Goal: Answer question/provide support: Participate in discussion

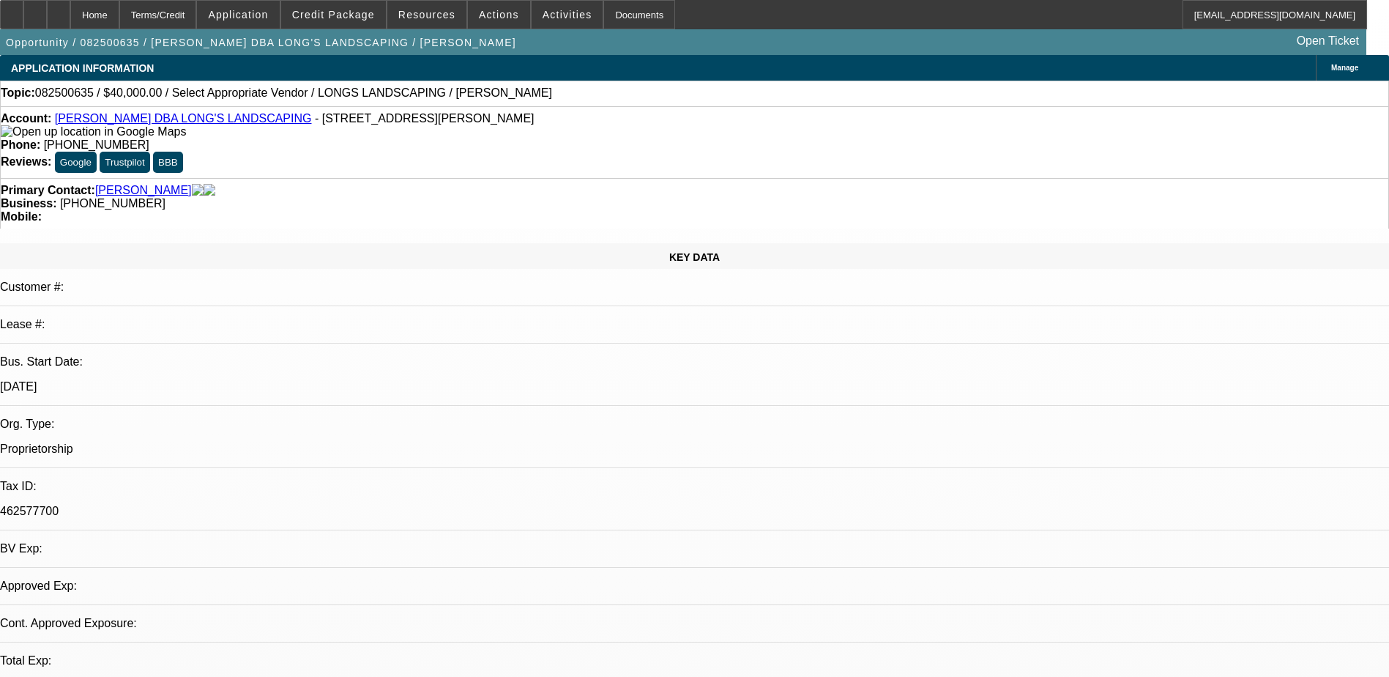
select select "0"
select select "2"
select select "0.1"
select select "1"
select select "2"
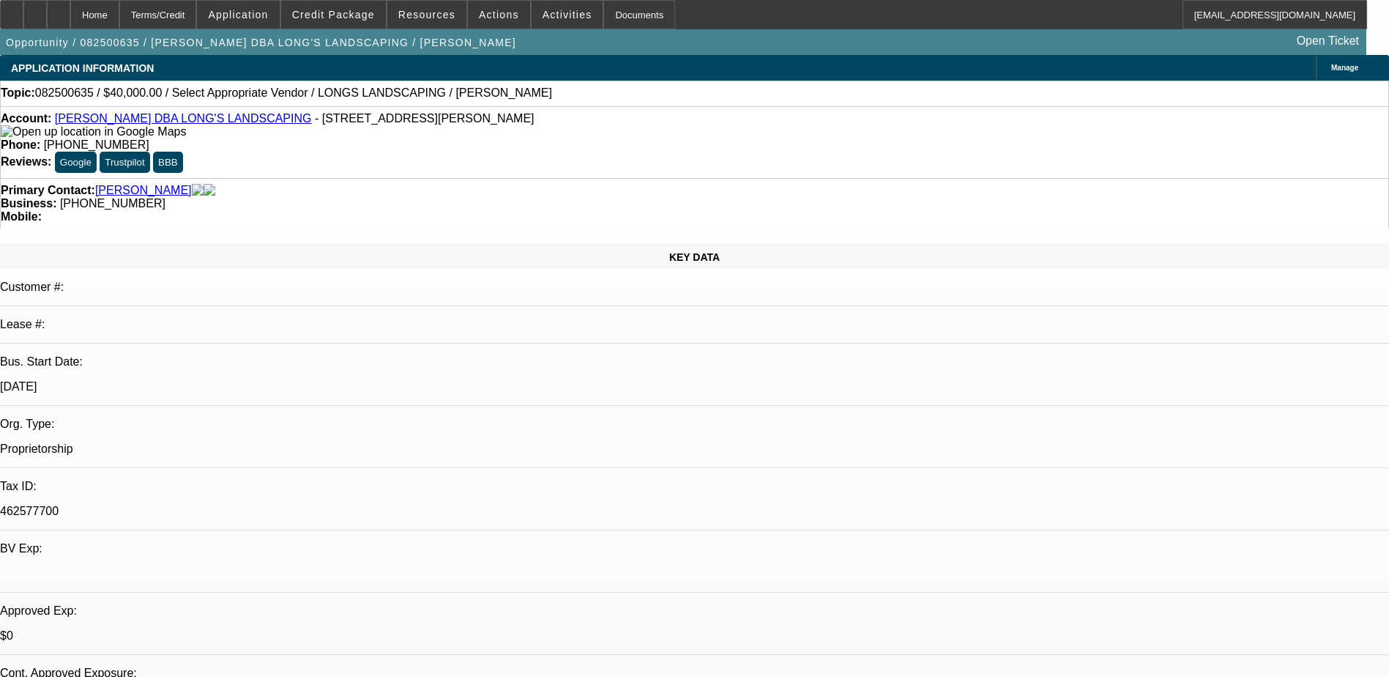
select select "4"
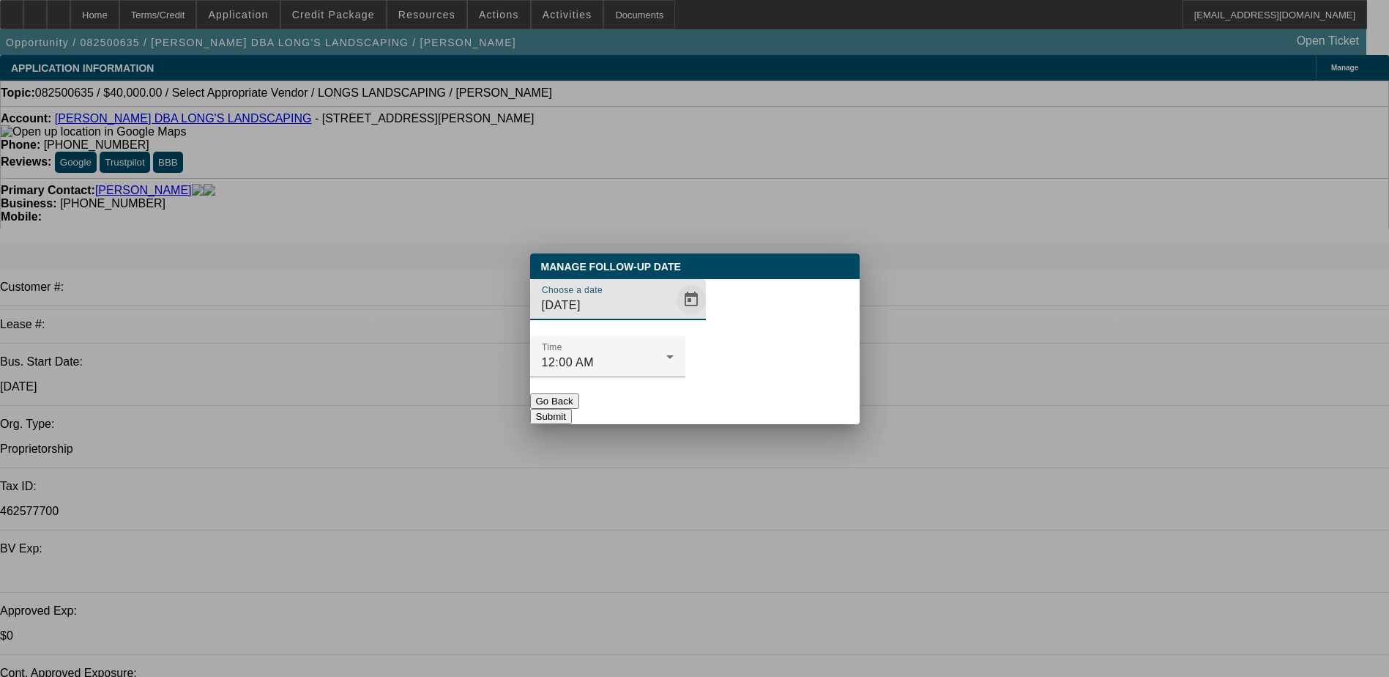
click at [674, 317] on span "Open calendar" at bounding box center [691, 299] width 35 height 35
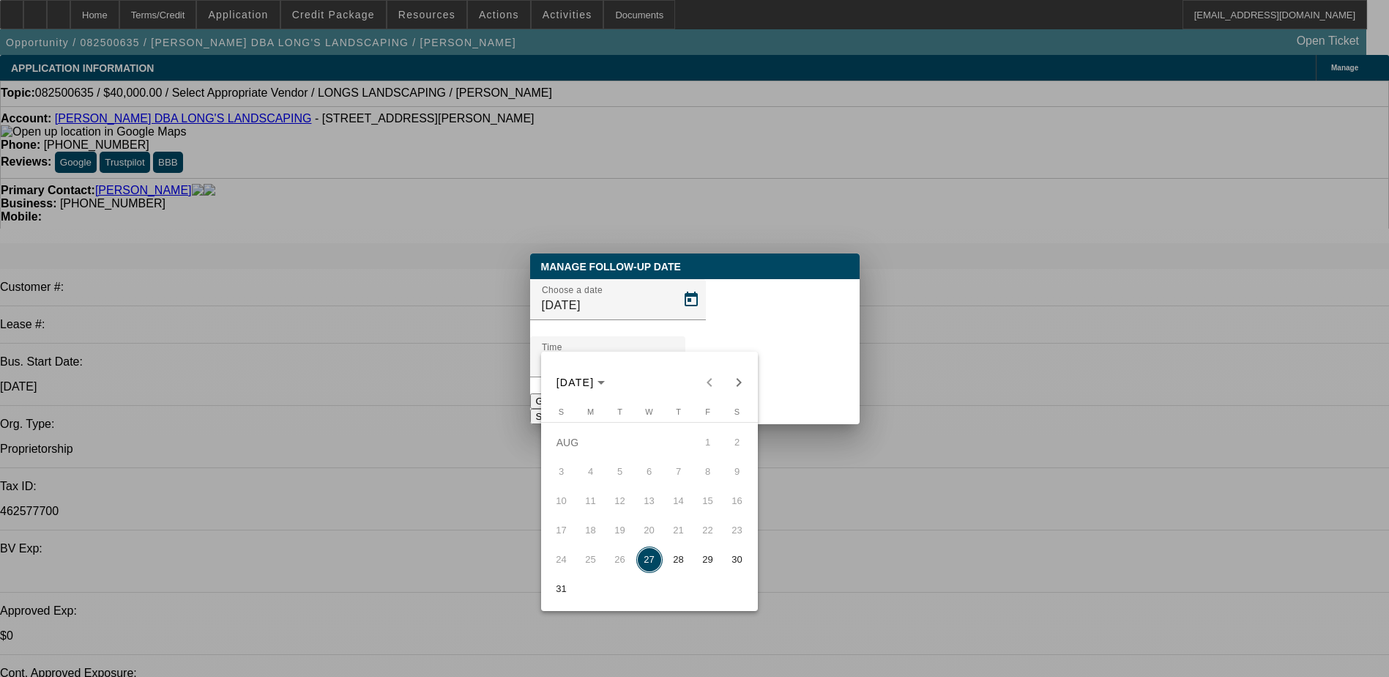
click at [691, 560] on button "28" at bounding box center [678, 559] width 29 height 29
type input "8/28/2025"
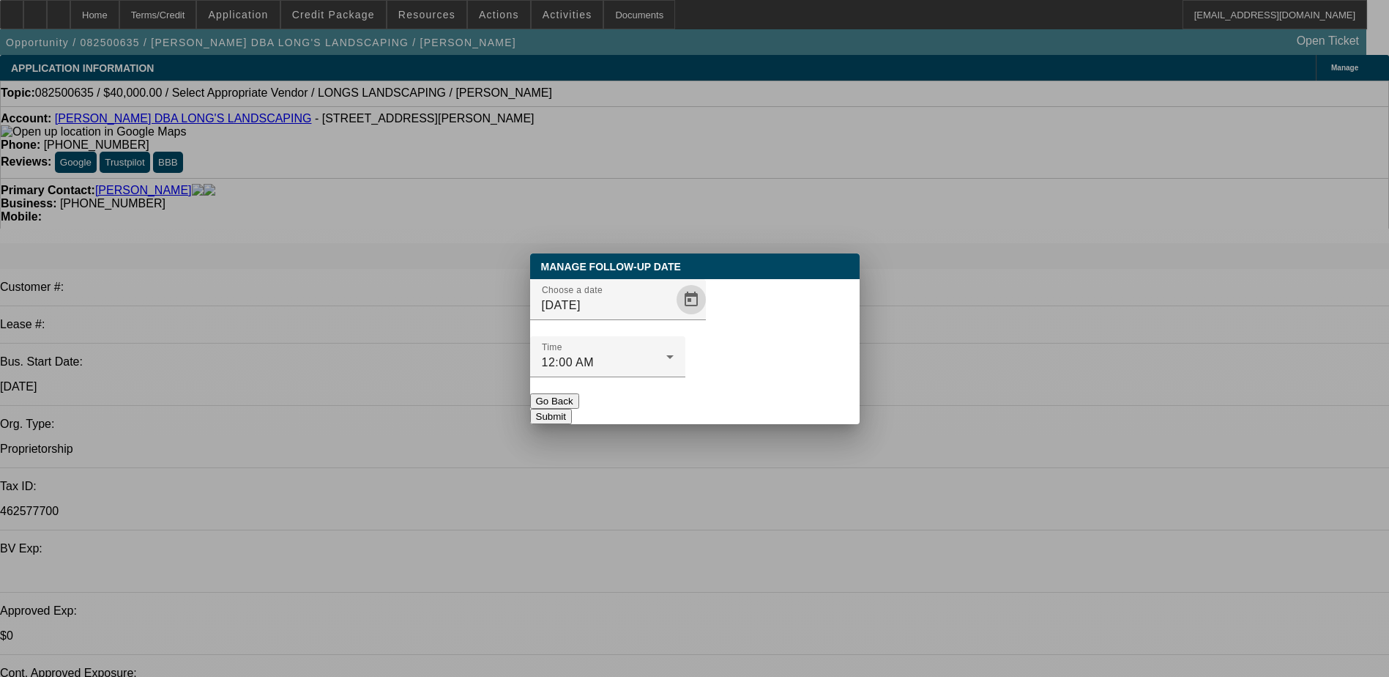
click at [572, 409] on button "Submit" at bounding box center [551, 416] width 42 height 15
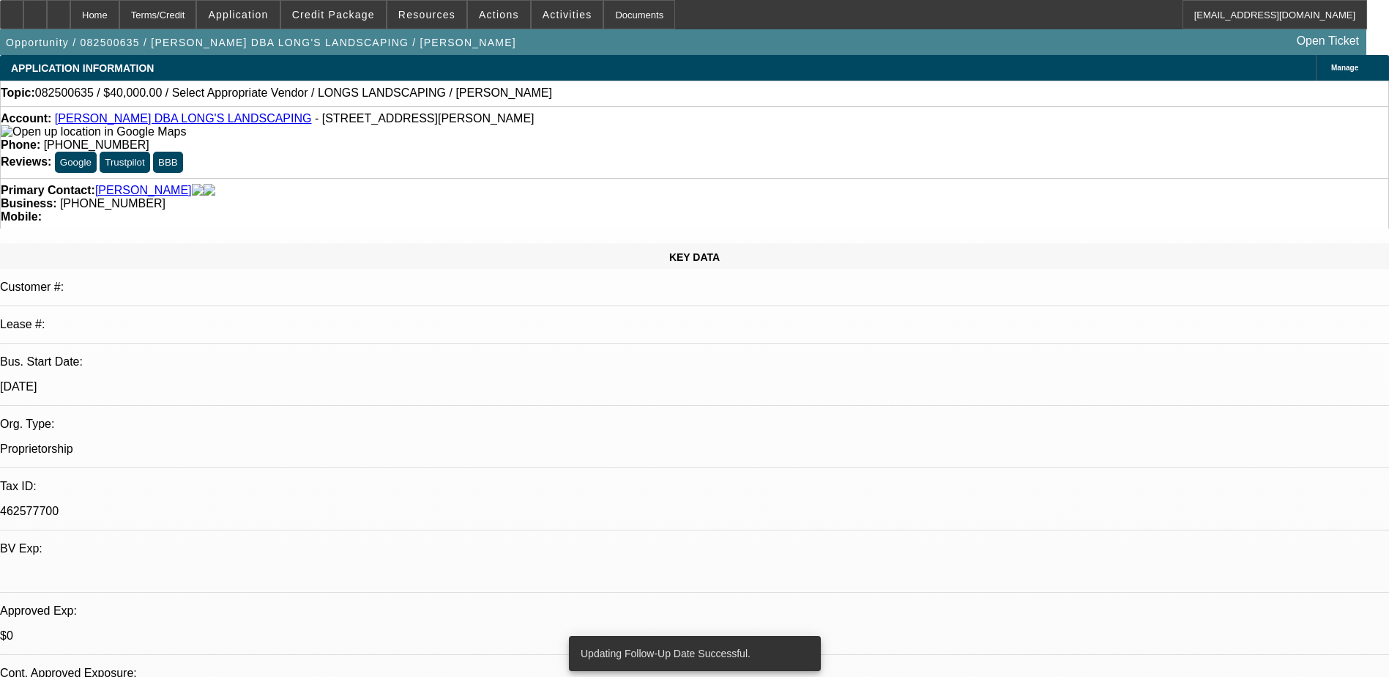
click at [234, 123] on link "Phillip Long DBA LONG'S LANDSCAPING" at bounding box center [183, 118] width 257 height 12
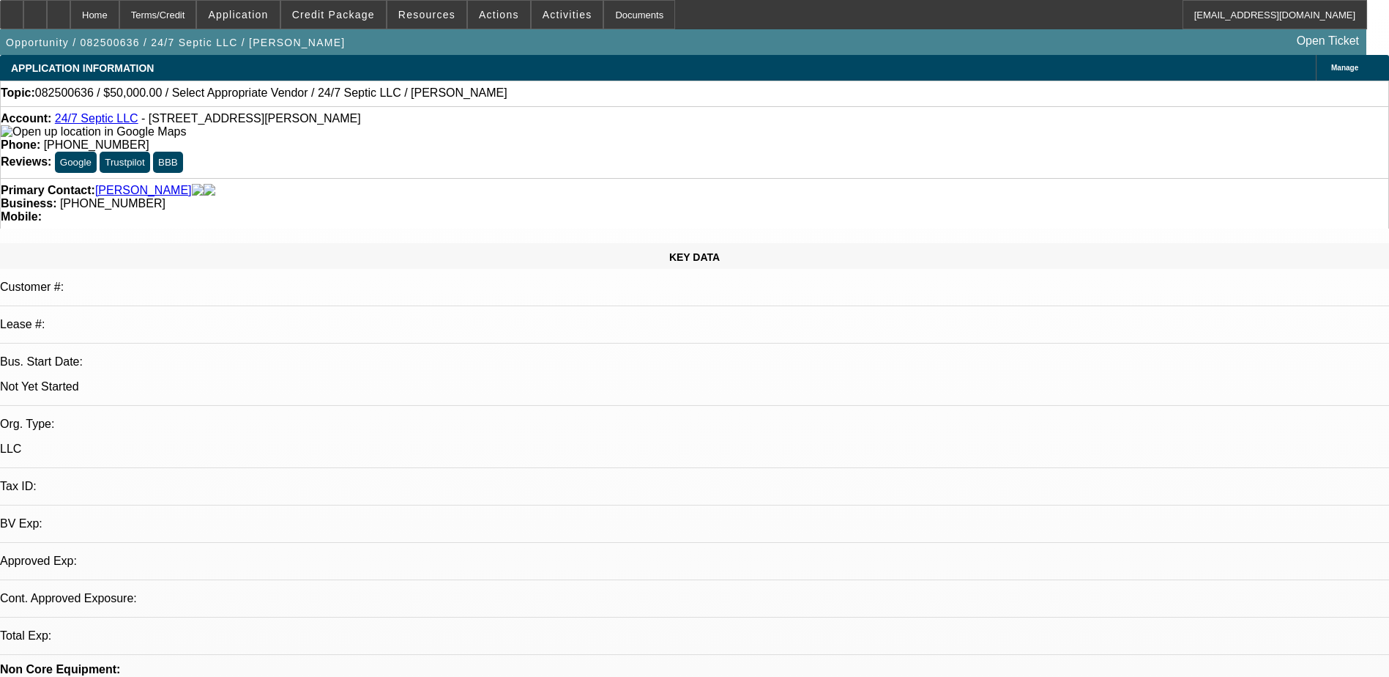
select select "0"
select select "2"
select select "0.1"
select select "1"
select select "2"
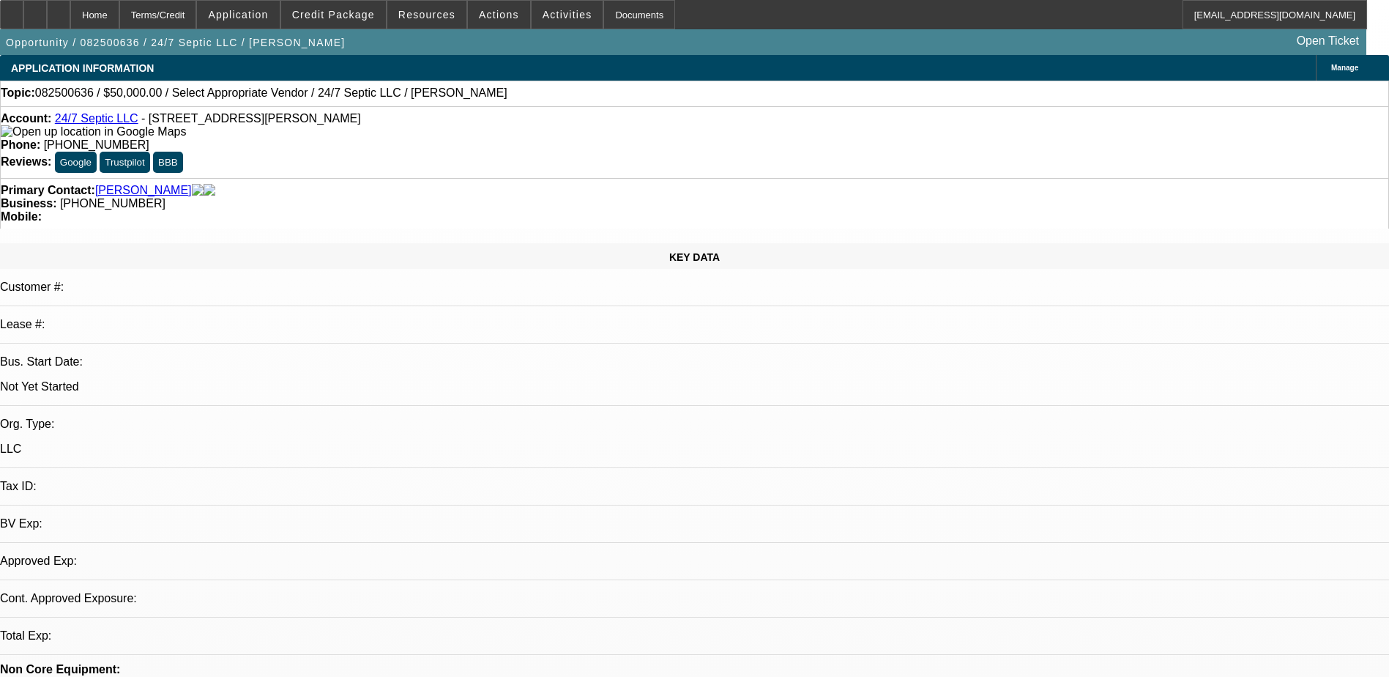
select select "4"
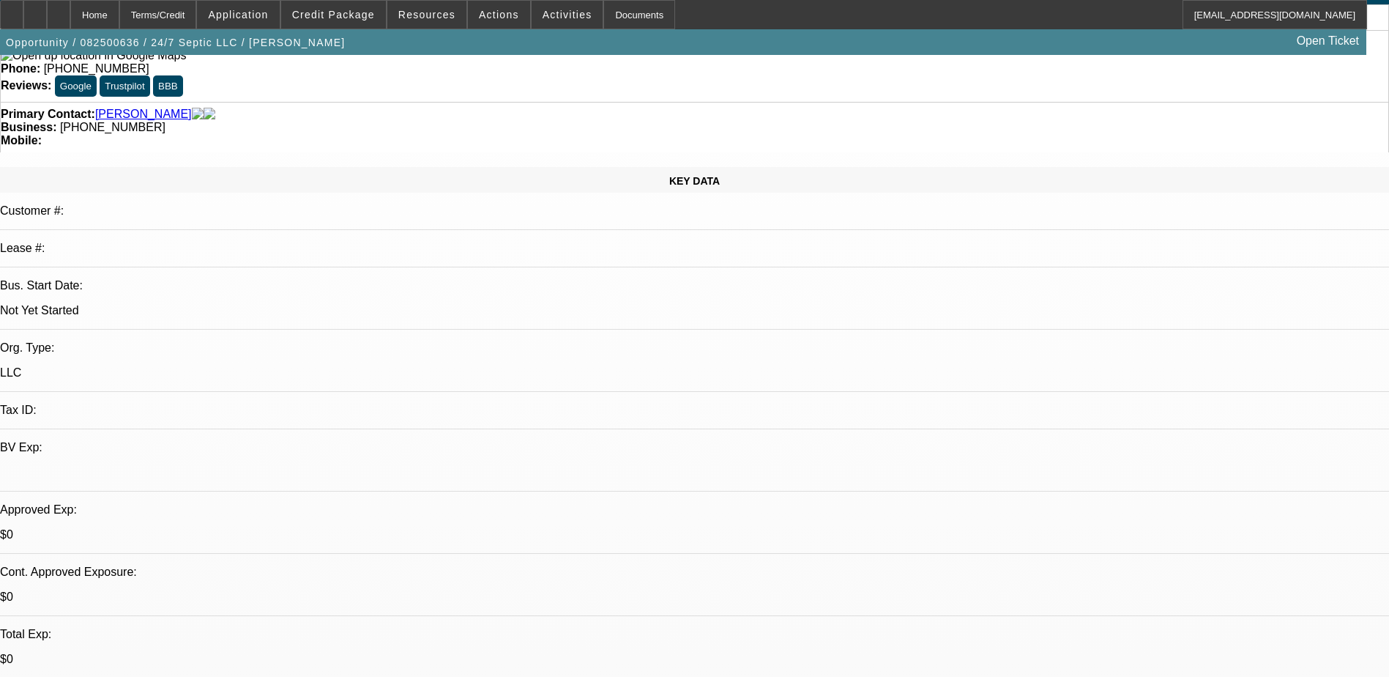
scroll to position [73, 0]
drag, startPoint x: 1056, startPoint y: 63, endPoint x: 1057, endPoint y: 70, distance: 7.4
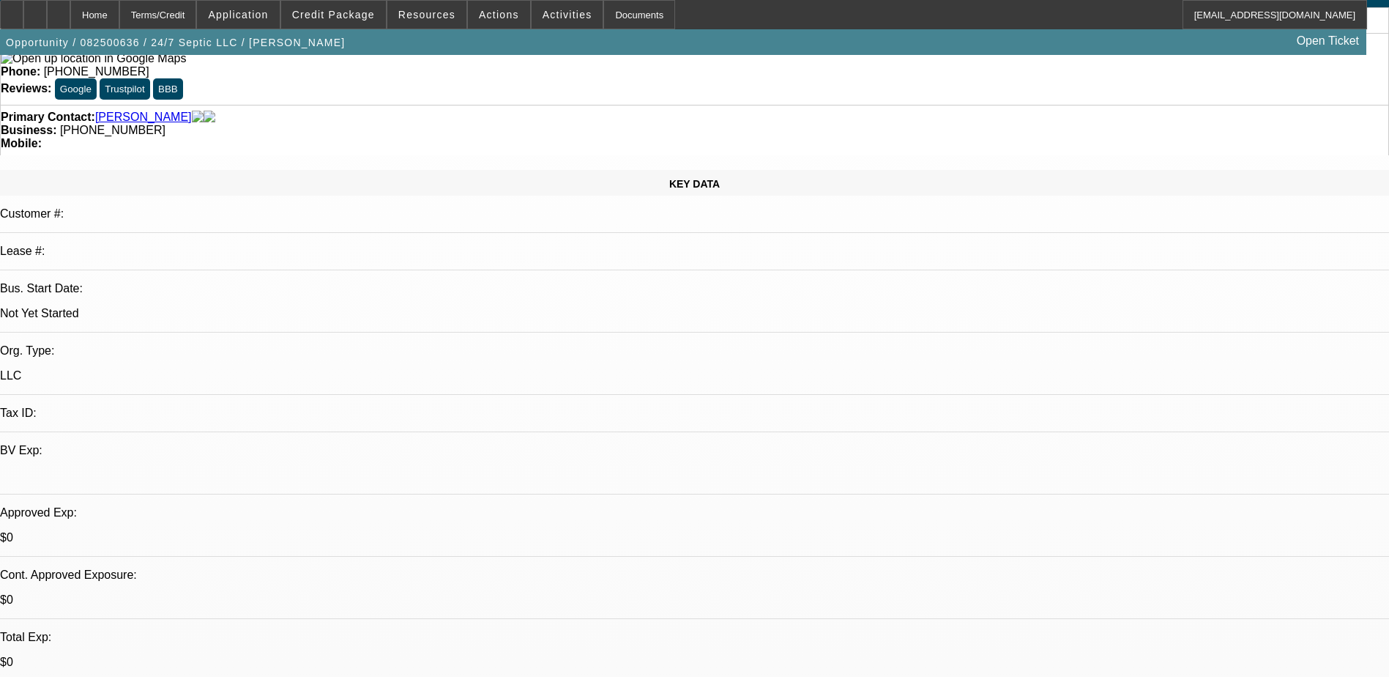
radio input "true"
type textarea "s"
type textarea "Said he's been busy, told him I can get to work once I get everything from him"
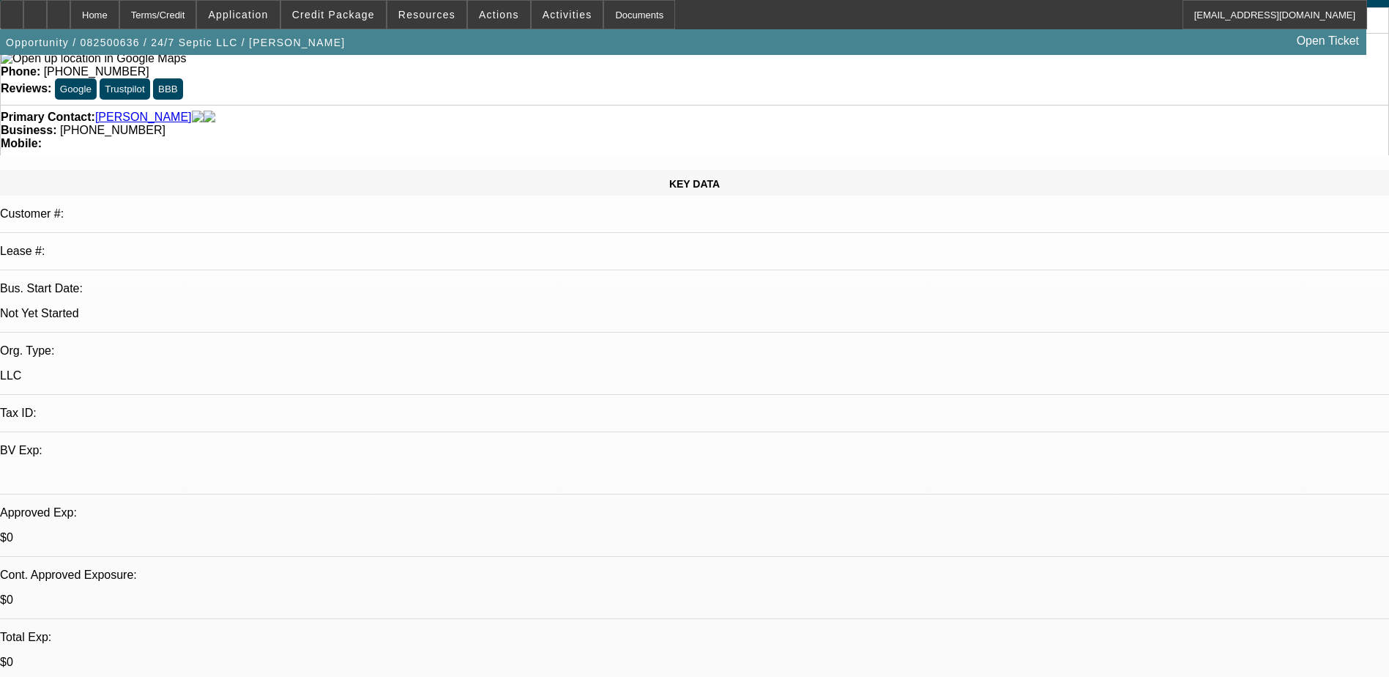
radio input "true"
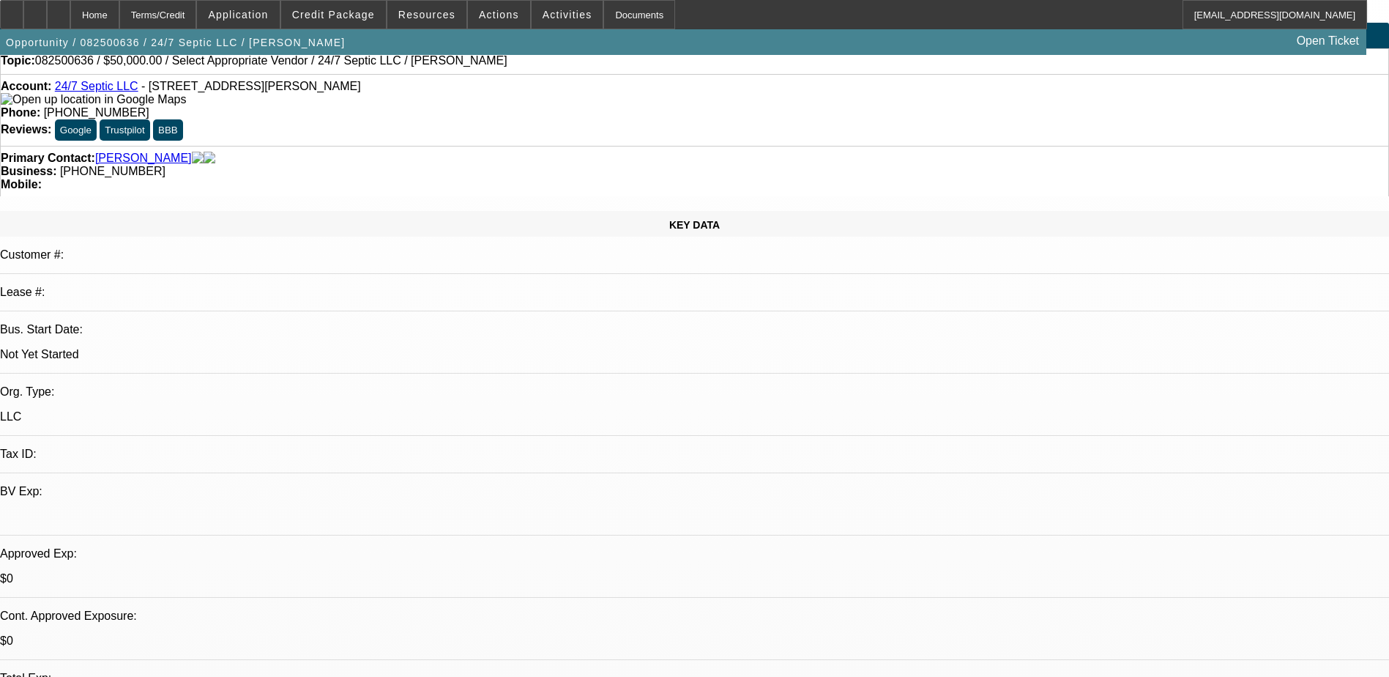
scroll to position [0, 0]
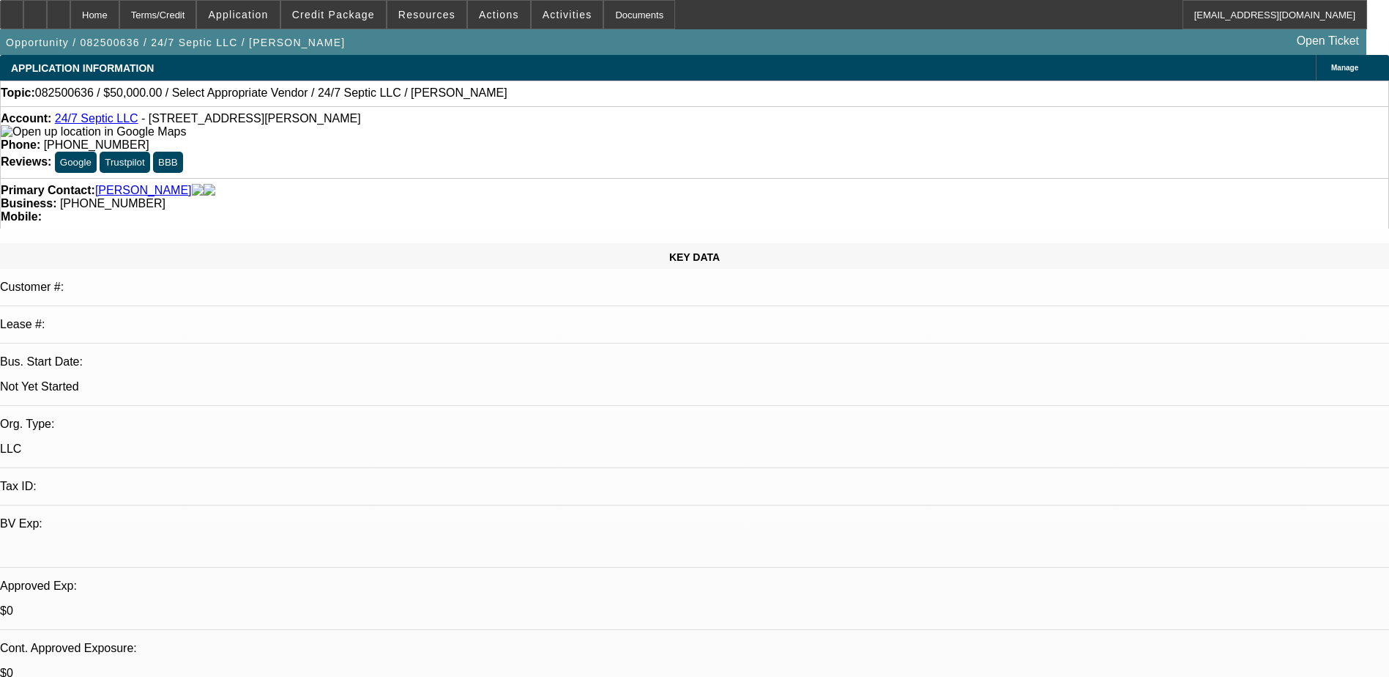
drag, startPoint x: 800, startPoint y: 352, endPoint x: 795, endPoint y: 359, distance: 7.9
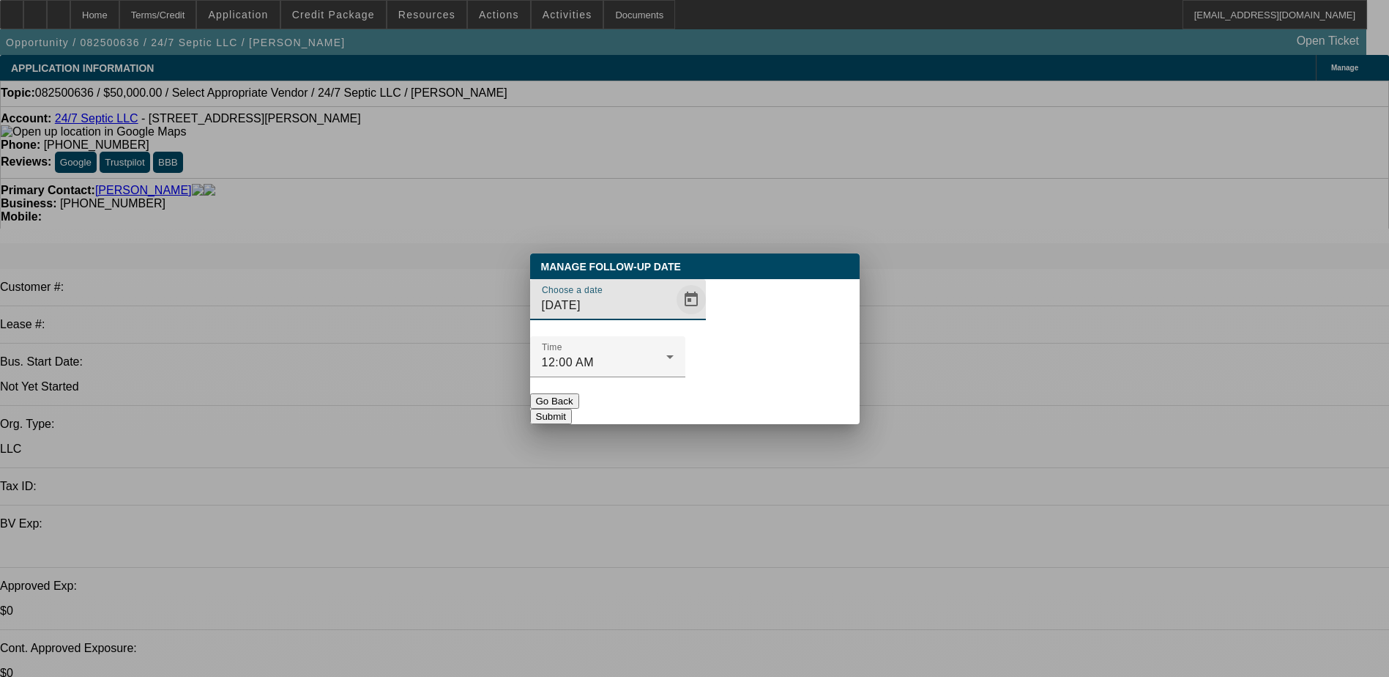
click at [674, 317] on span "Open calendar" at bounding box center [691, 299] width 35 height 35
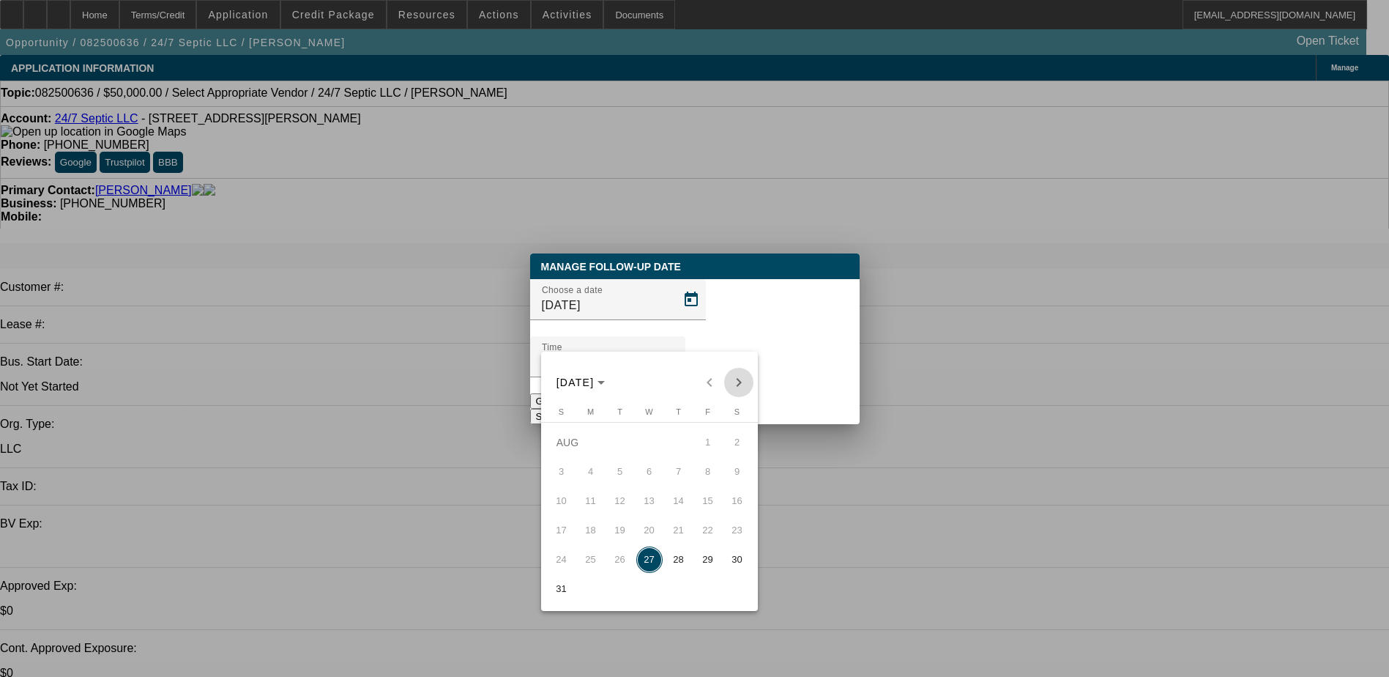
click at [742, 373] on span "Next month" at bounding box center [738, 382] width 29 height 29
click at [592, 469] on span "1" at bounding box center [591, 471] width 26 height 26
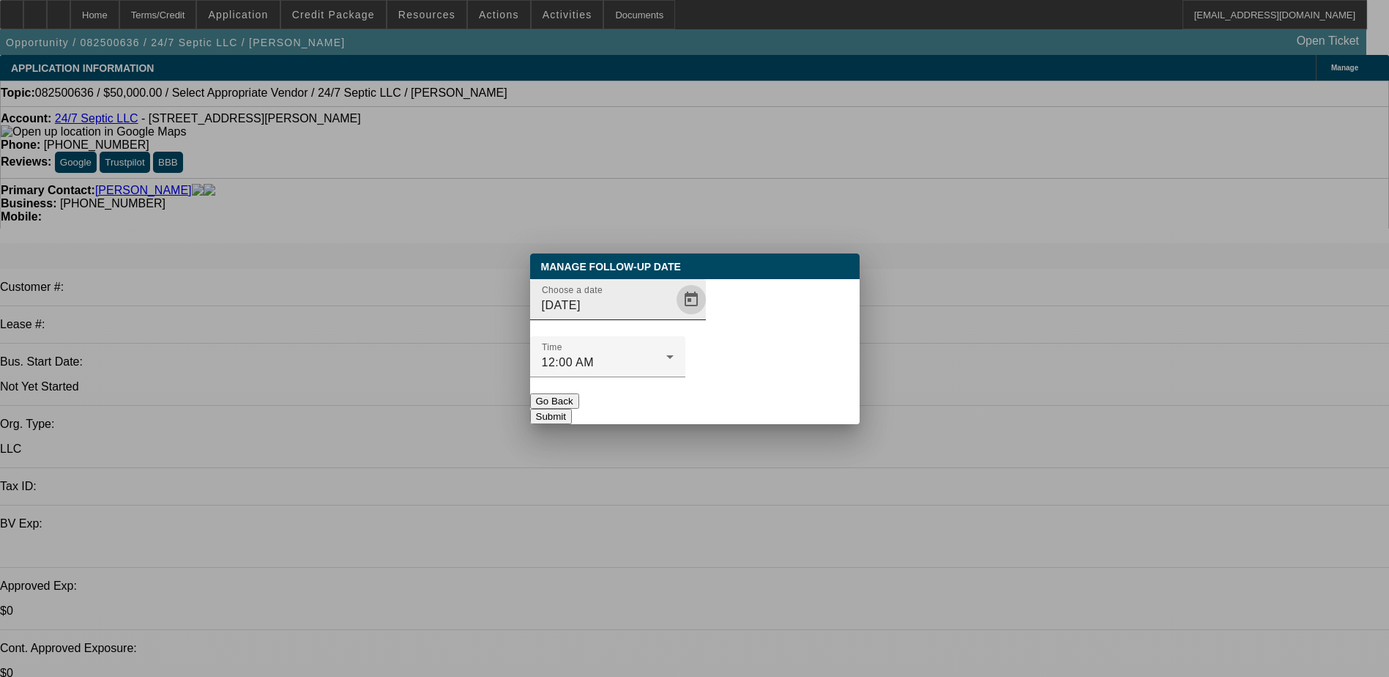
click at [674, 317] on span "Open calendar" at bounding box center [691, 299] width 35 height 35
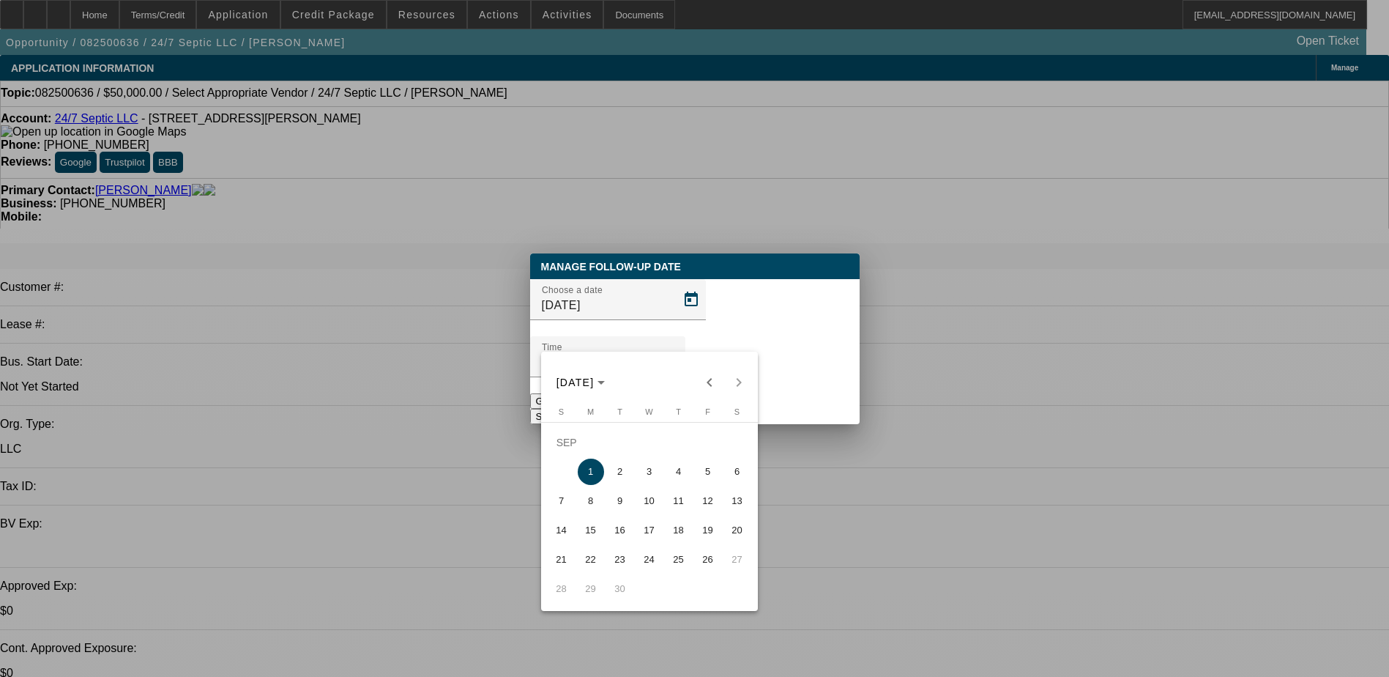
click at [625, 477] on span "2" at bounding box center [620, 471] width 26 height 26
type input "9/2/2025"
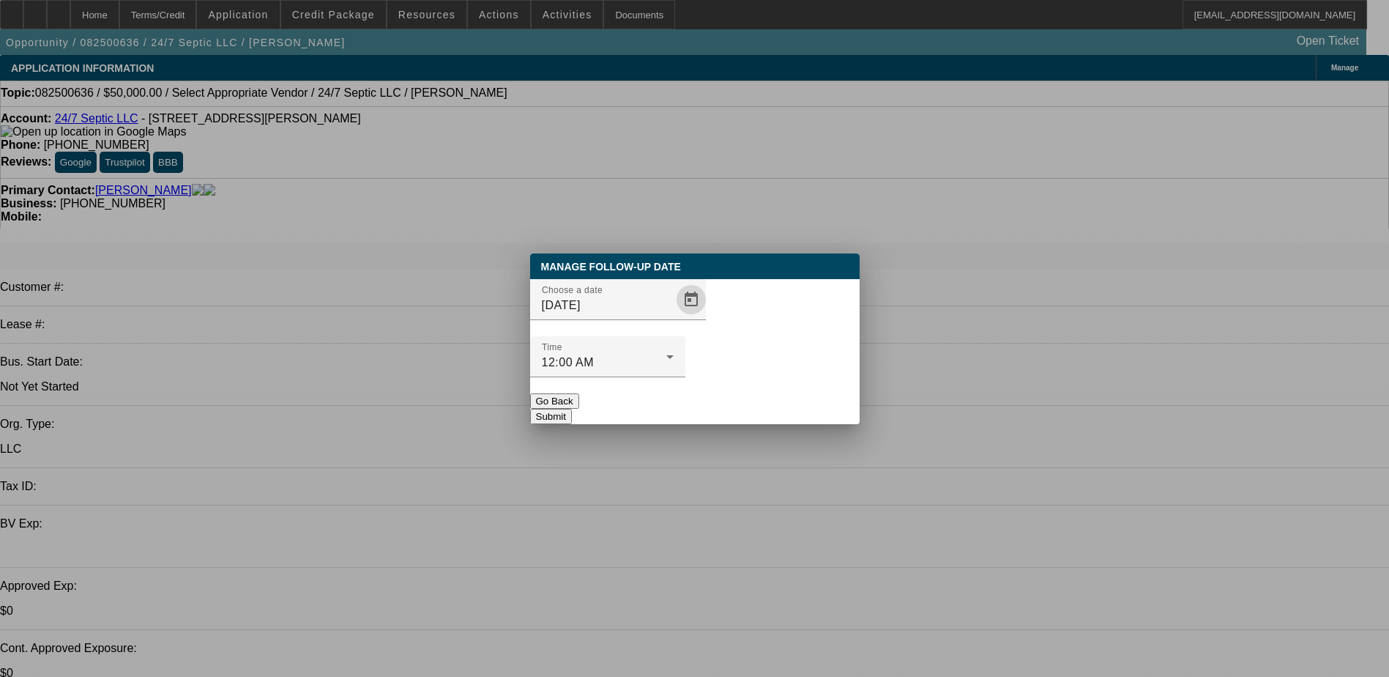
click at [572, 409] on button "Submit" at bounding box center [551, 416] width 42 height 15
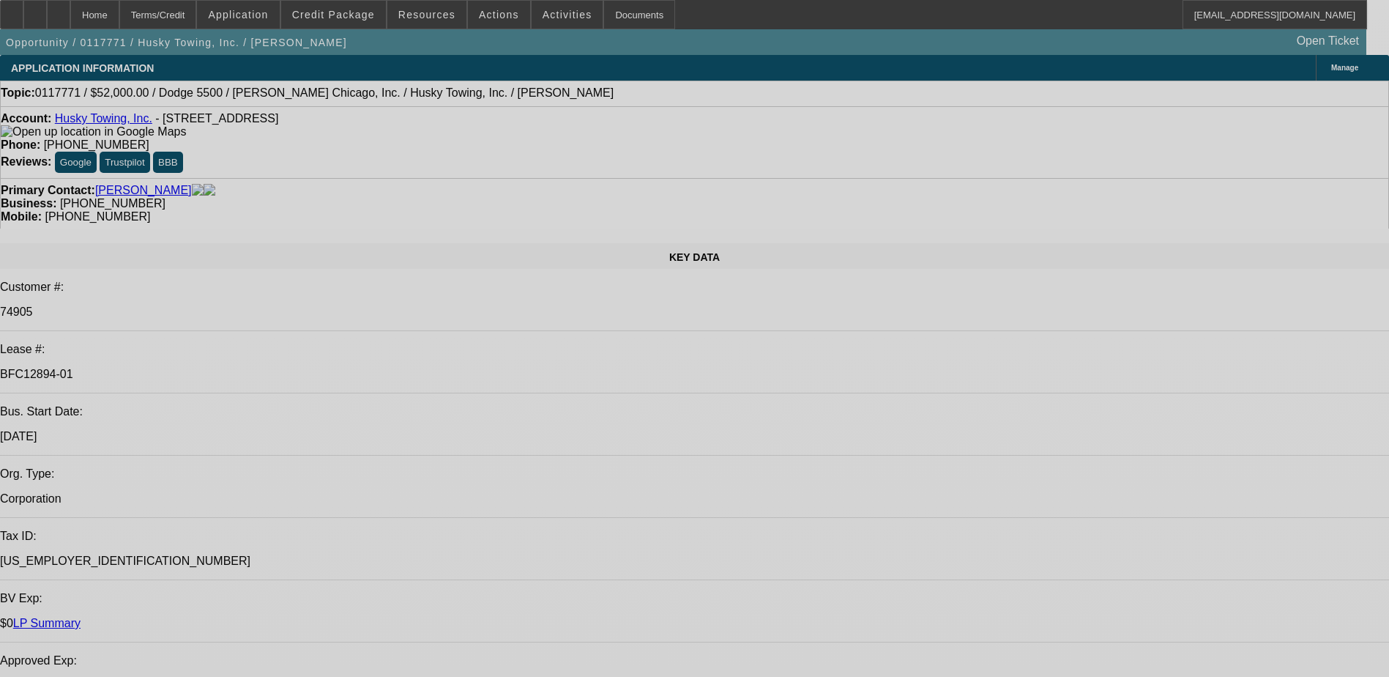
select select "0"
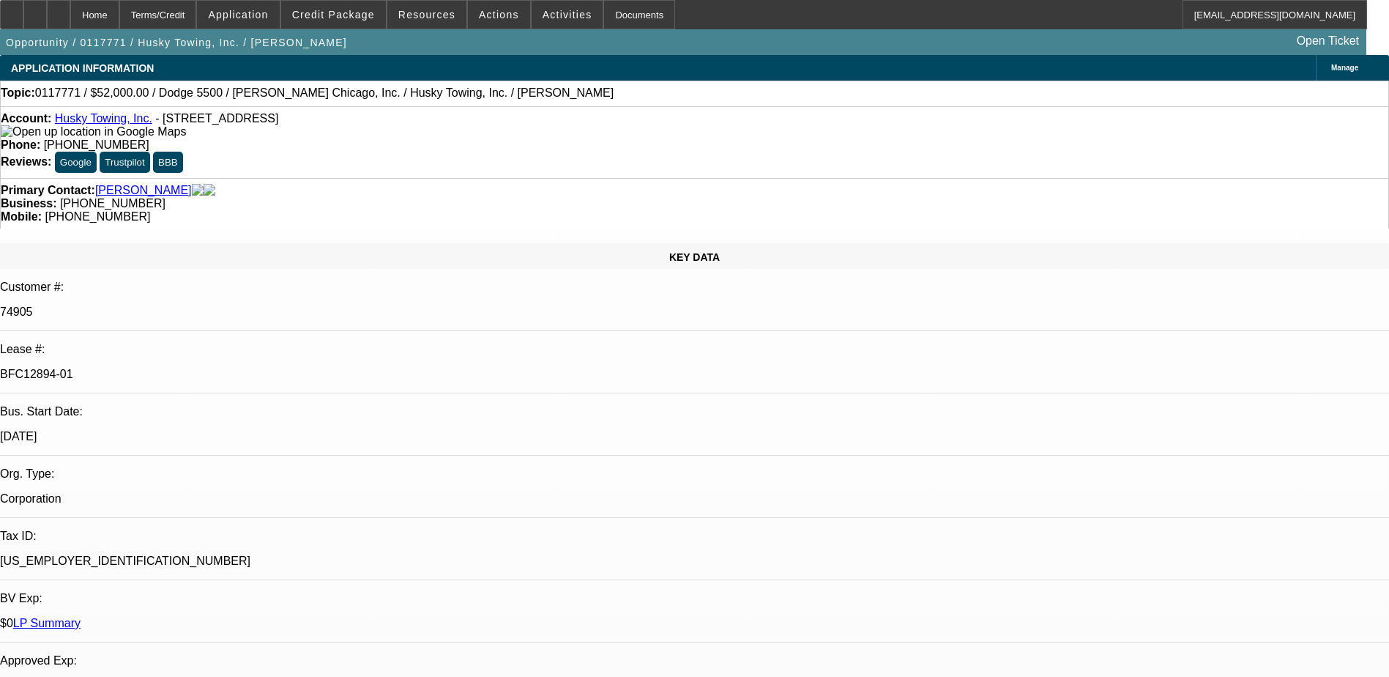
select select "2"
select select "0"
select select "2"
select select "0"
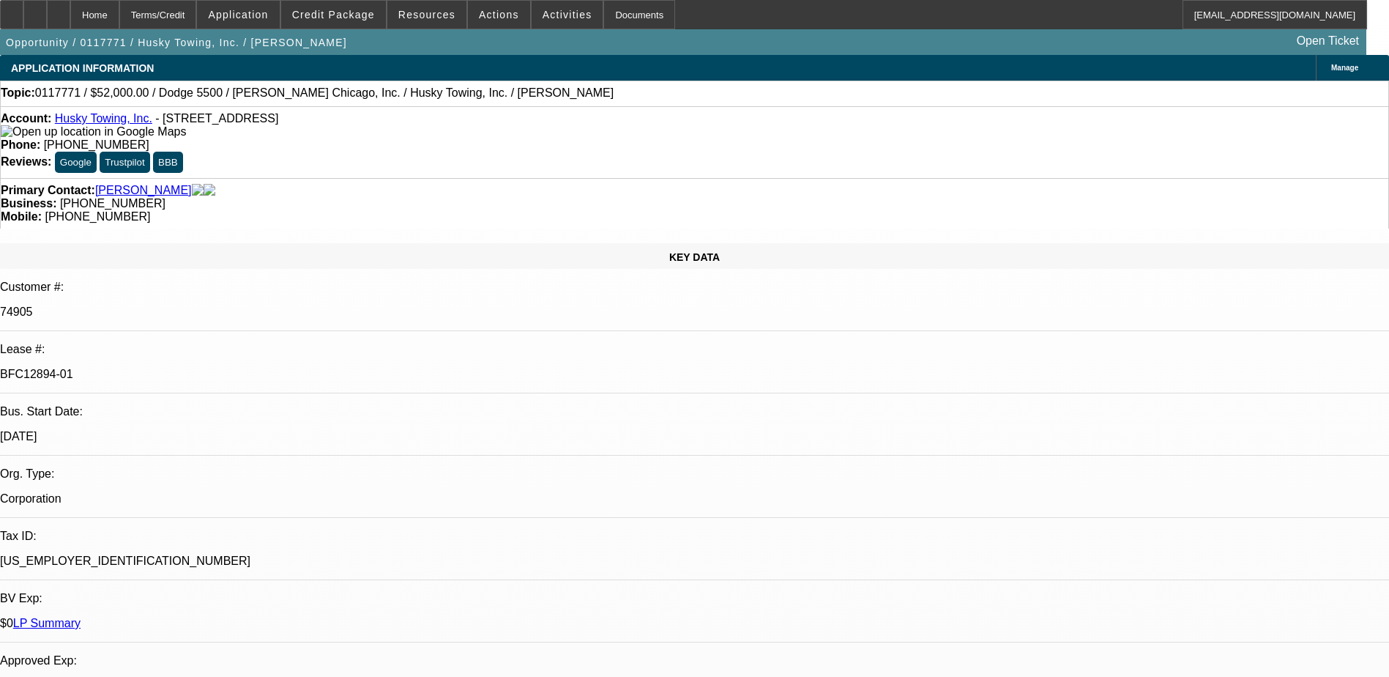
select select "0"
select select "2"
select select "0.1"
select select "0"
select select "2"
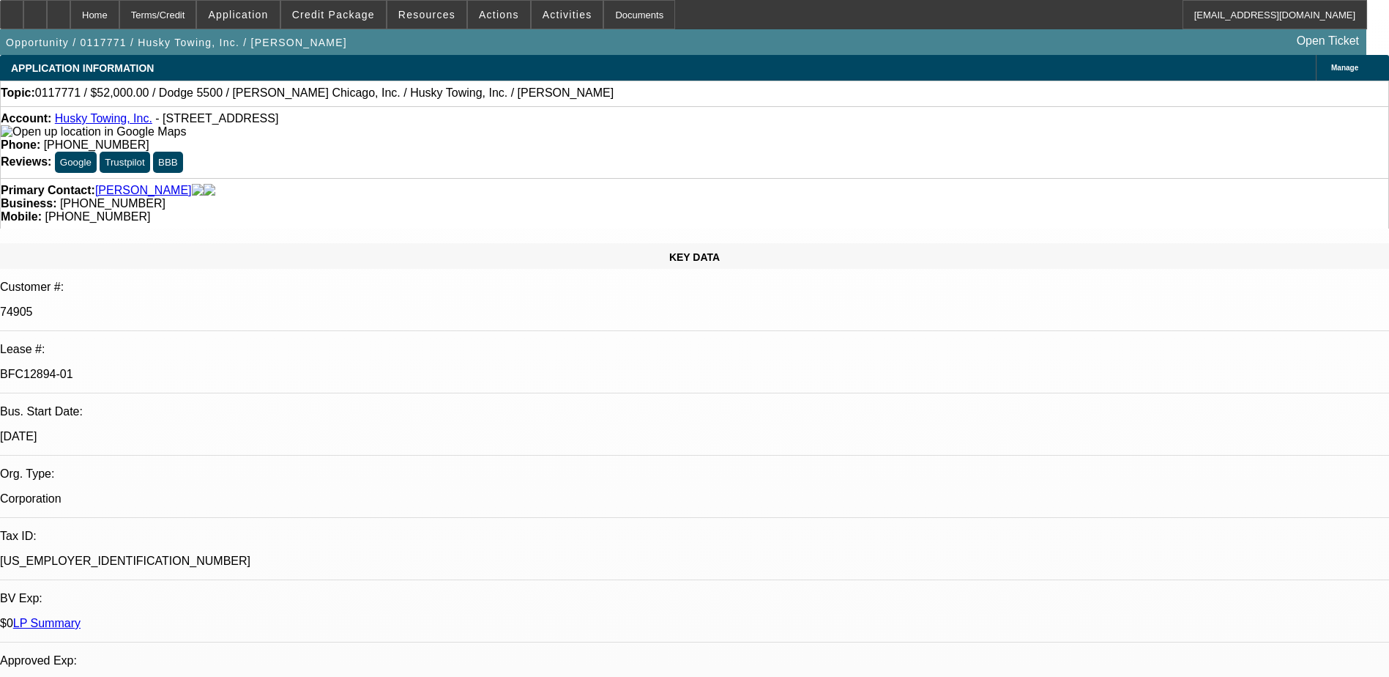
select select "0.1"
select select "1"
select select "2"
select select "6"
select select "1"
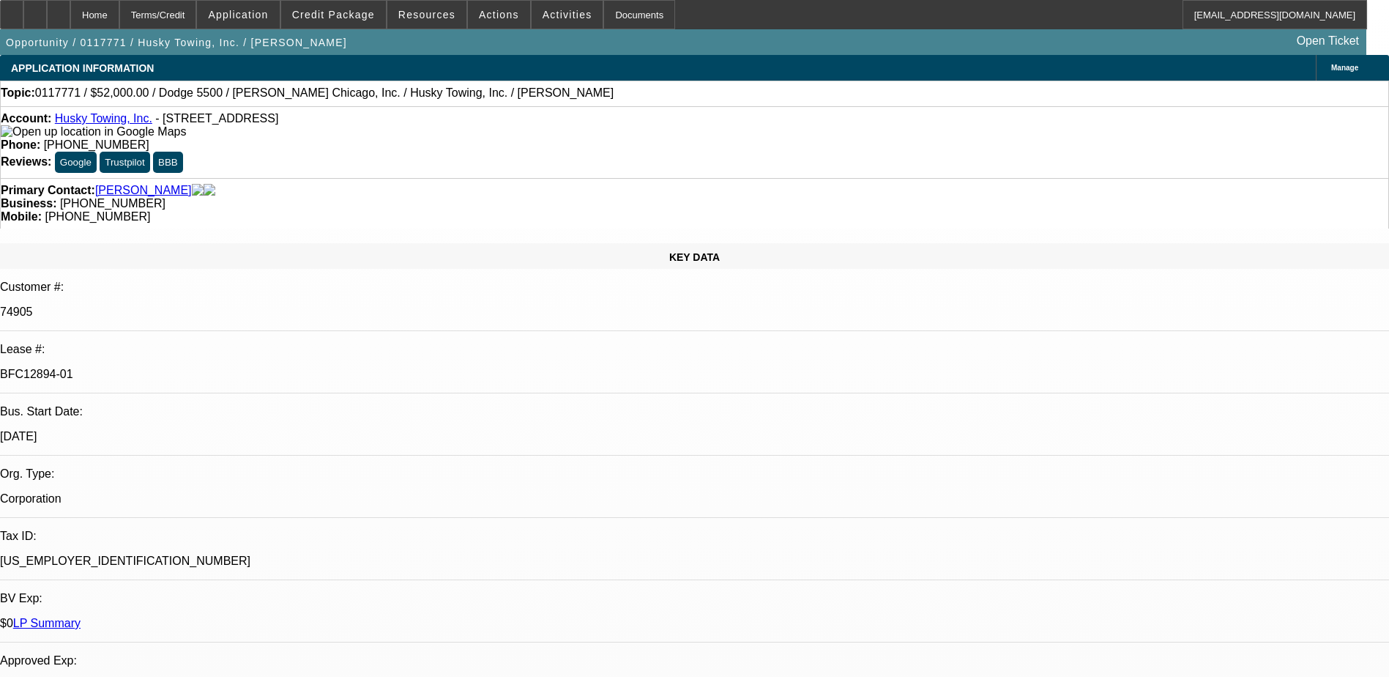
select select "2"
select select "6"
select select "1"
select select "2"
select select "4"
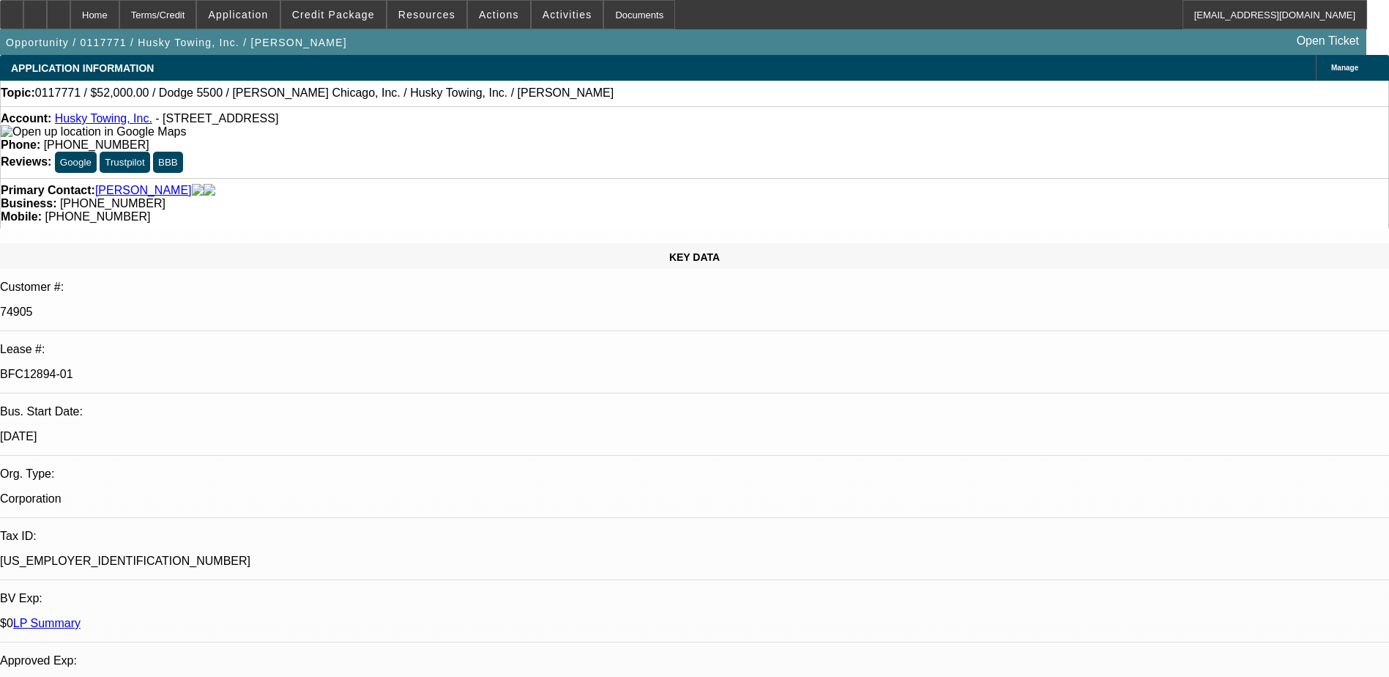
select select "1"
select select "2"
select select "4"
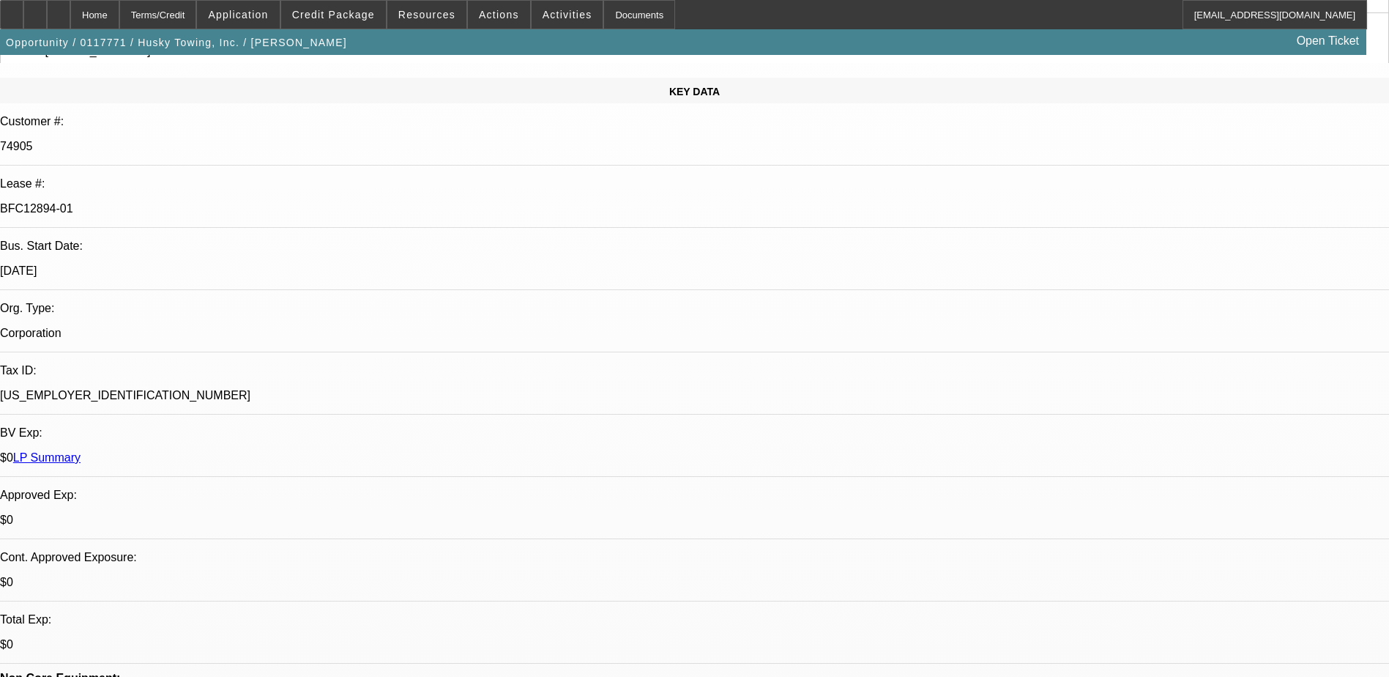
scroll to position [220, 0]
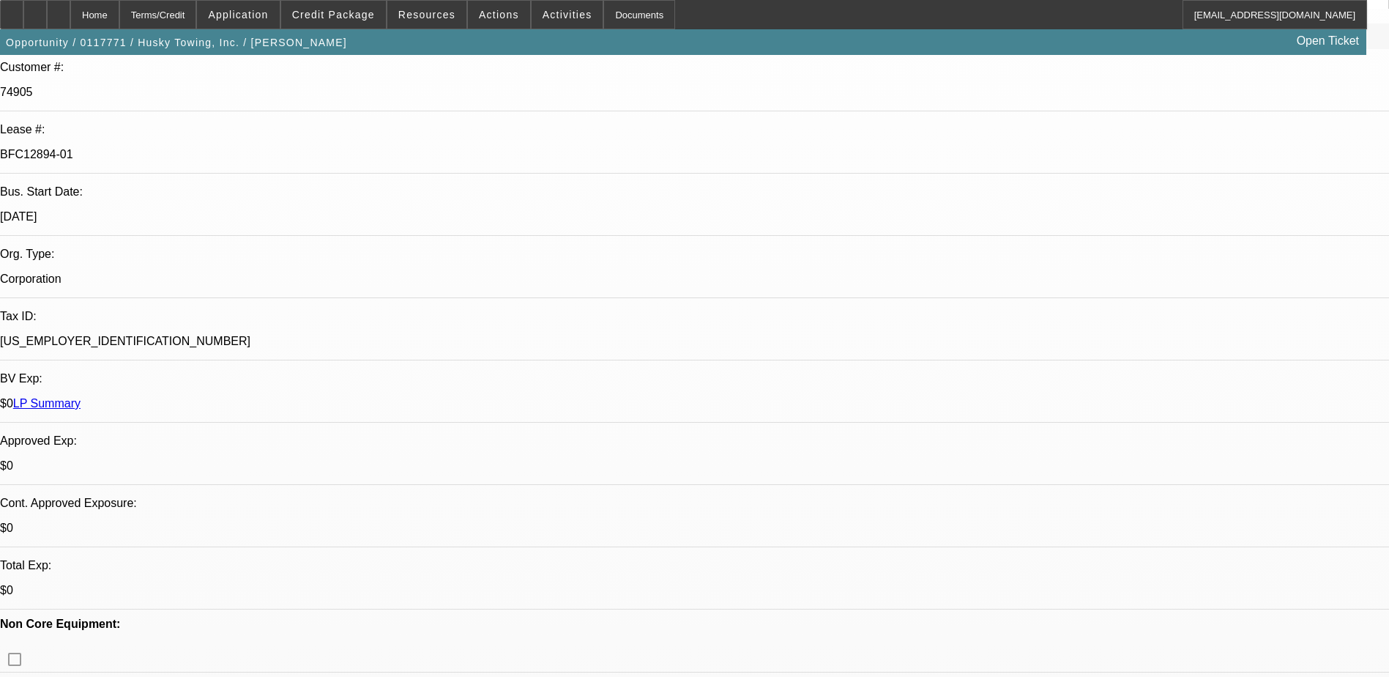
scroll to position [0, 0]
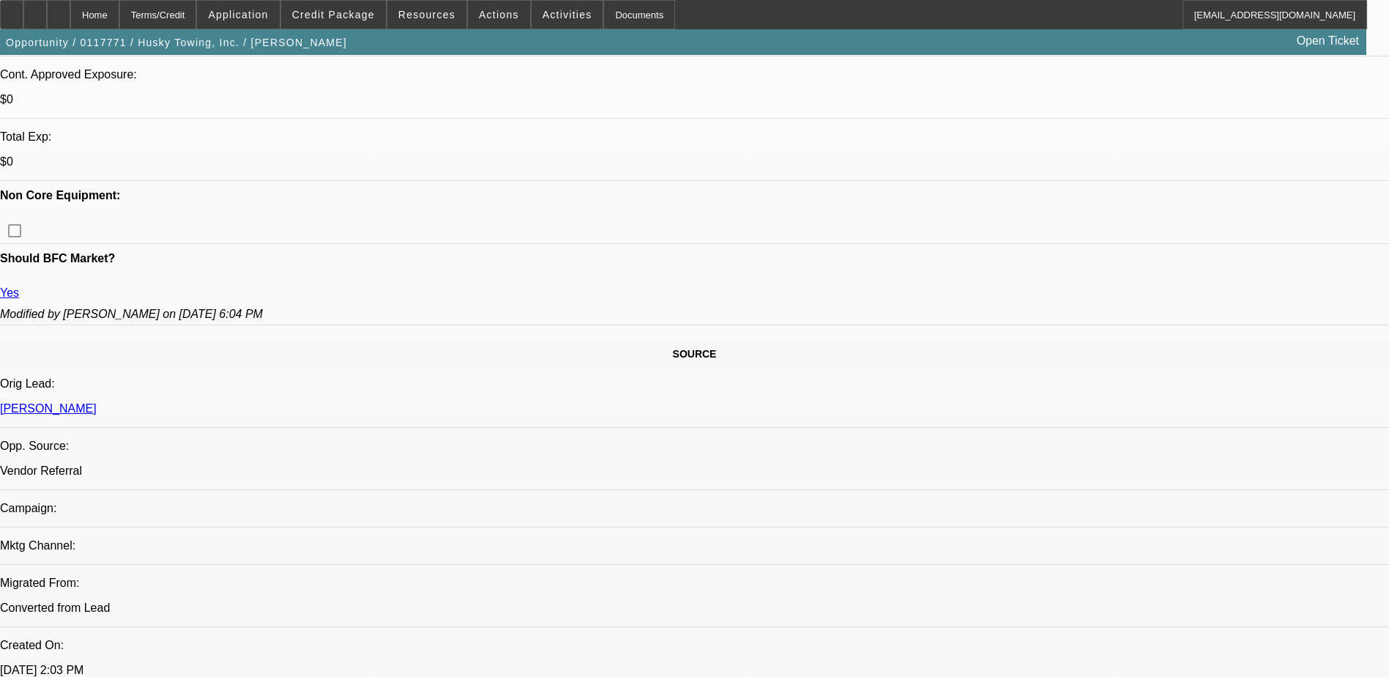
scroll to position [293, 0]
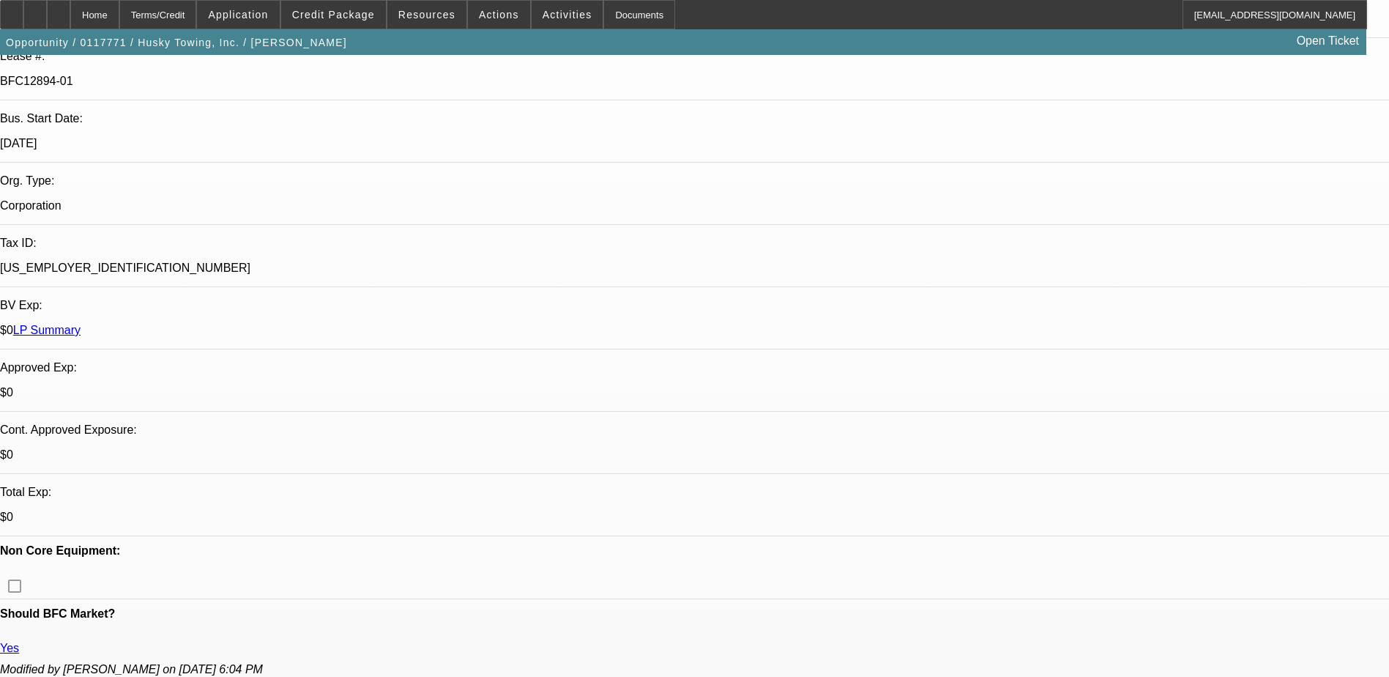
click at [360, 29] on span at bounding box center [333, 14] width 105 height 35
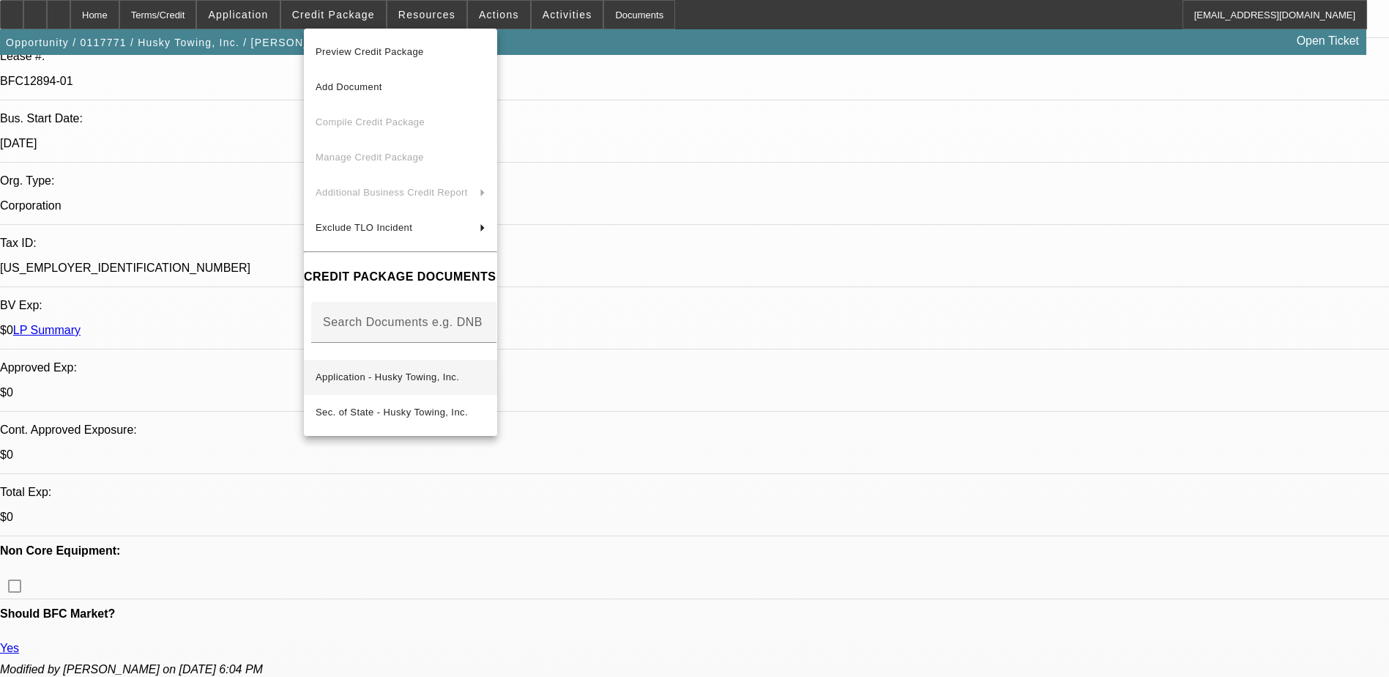
click at [485, 368] on span "Application - Husky Towing, Inc." at bounding box center [401, 377] width 170 height 18
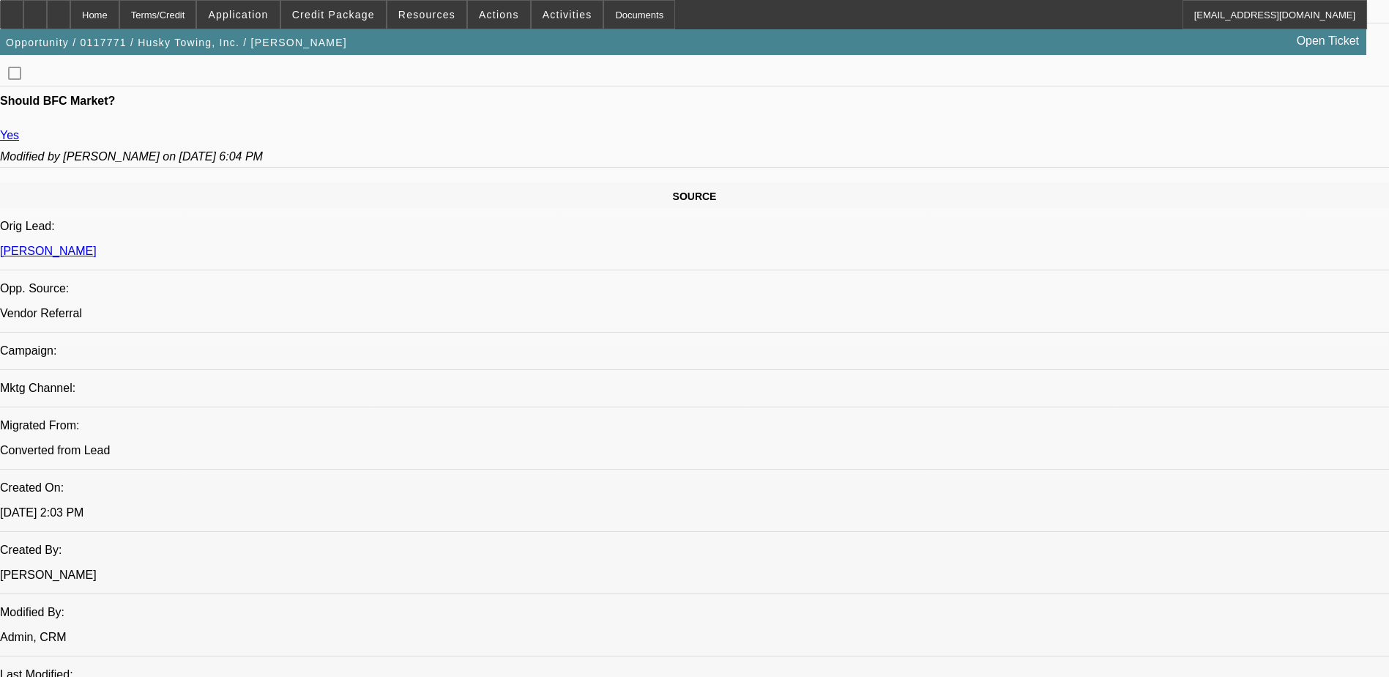
scroll to position [1025, 0]
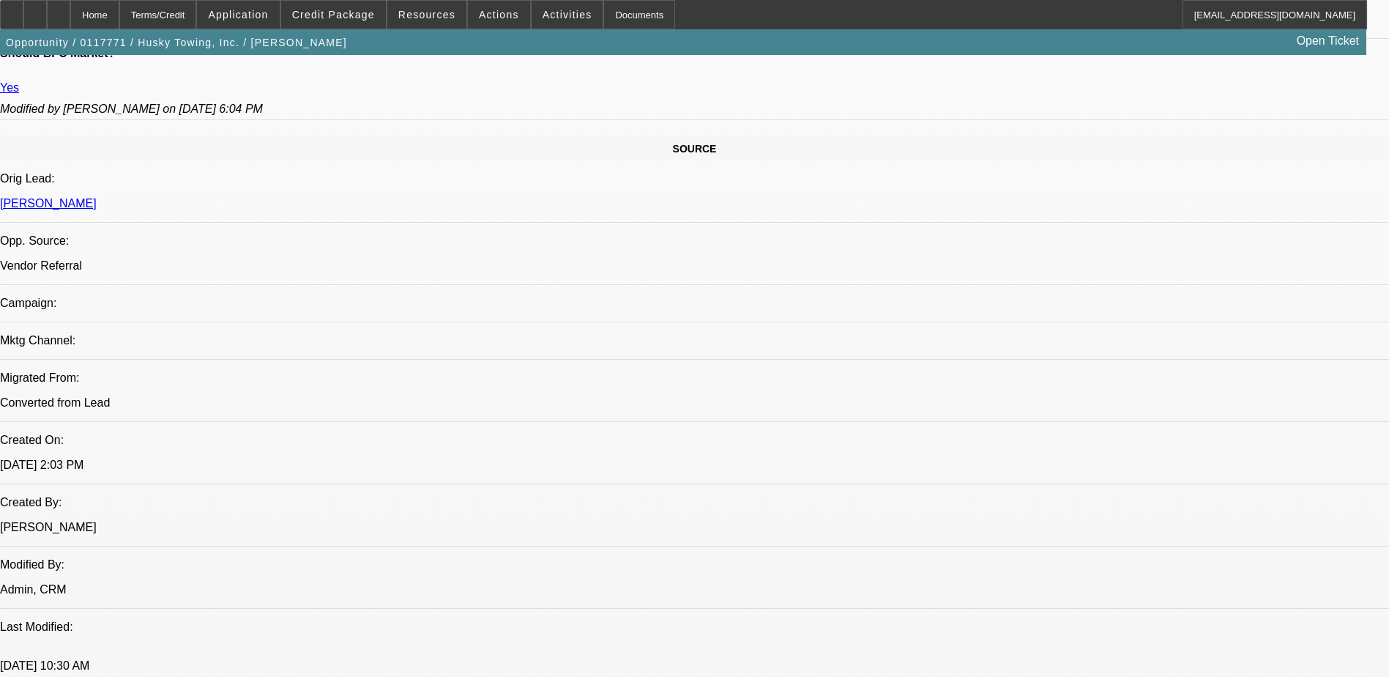
scroll to position [879, 0]
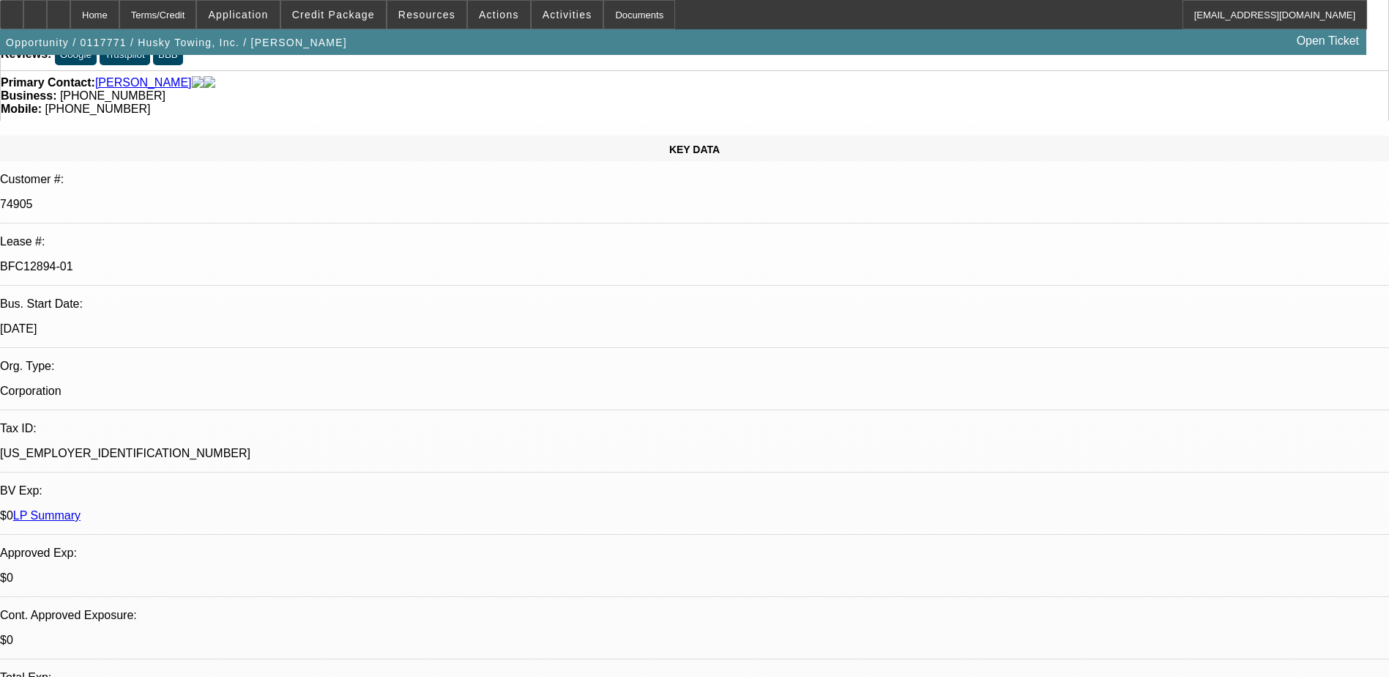
scroll to position [0, 0]
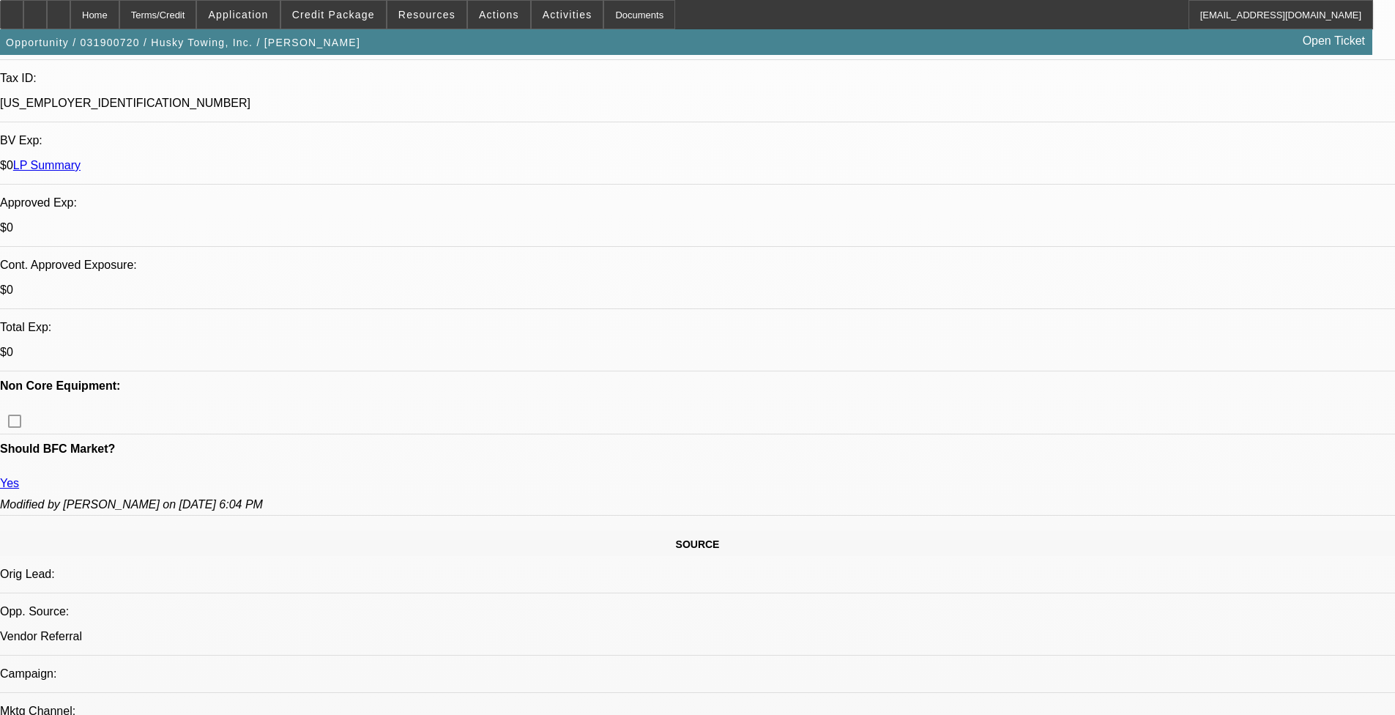
select select "0"
select select "2"
select select "0.1"
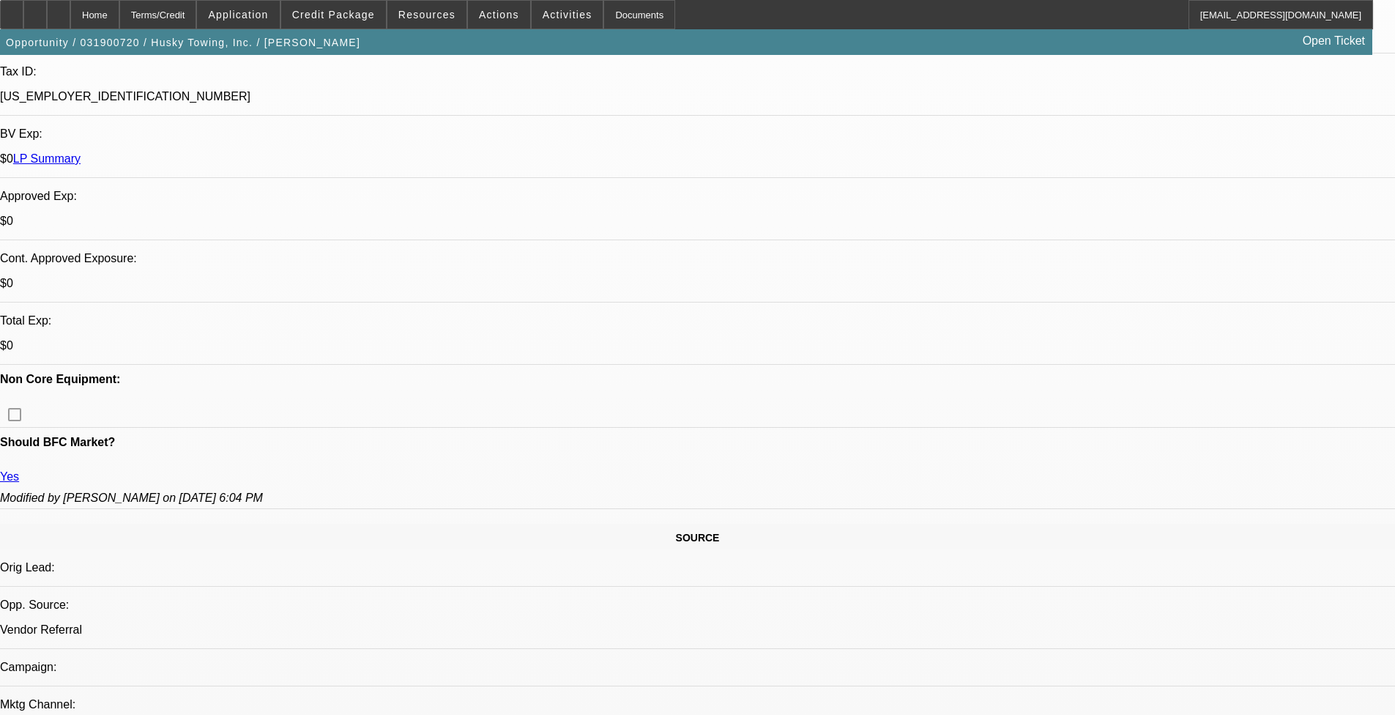
select select "1"
select select "2"
select select
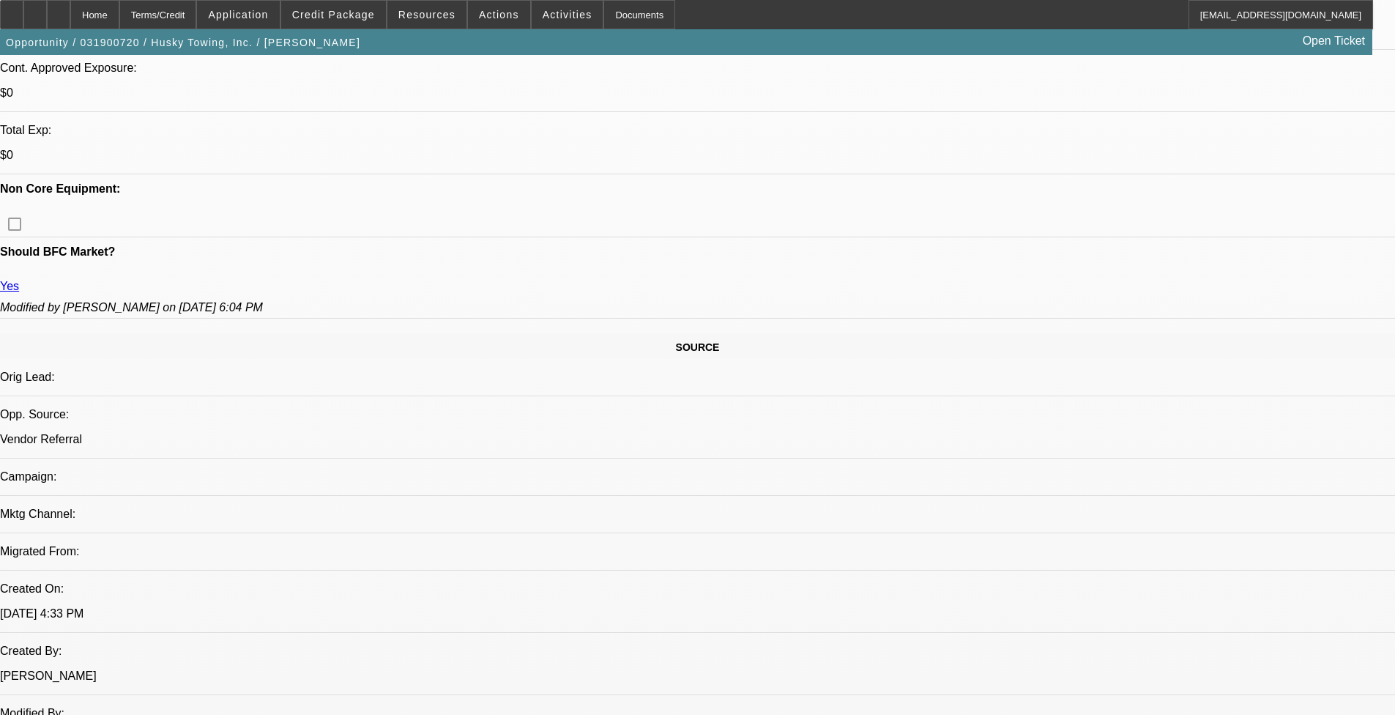
scroll to position [337, 0]
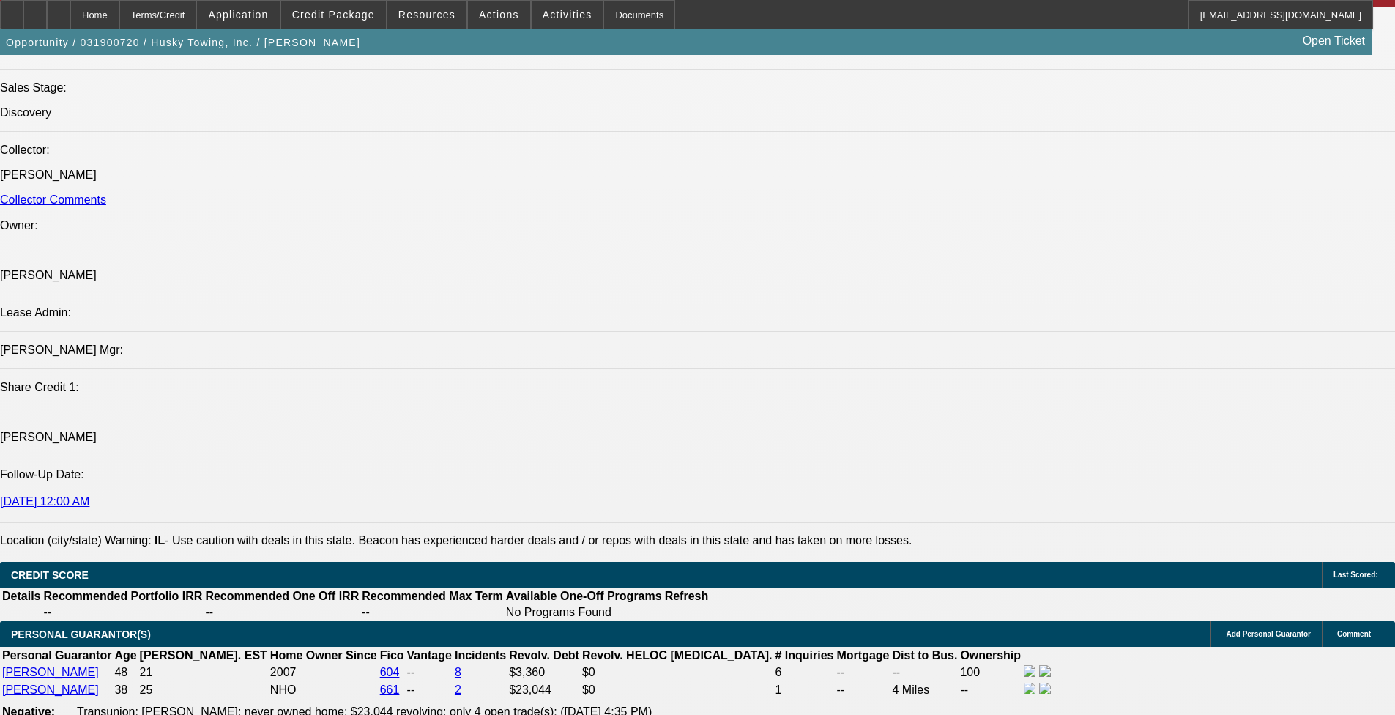
scroll to position [1142, 0]
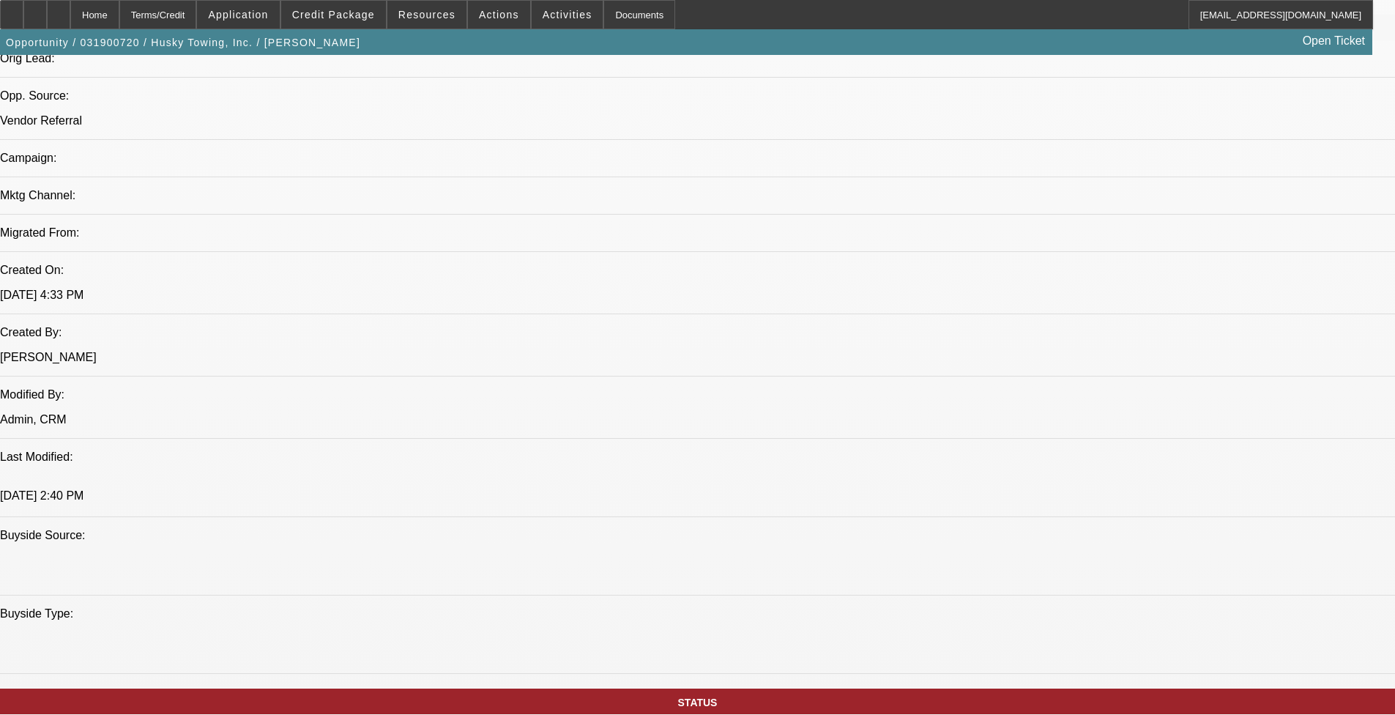
scroll to position [923, 0]
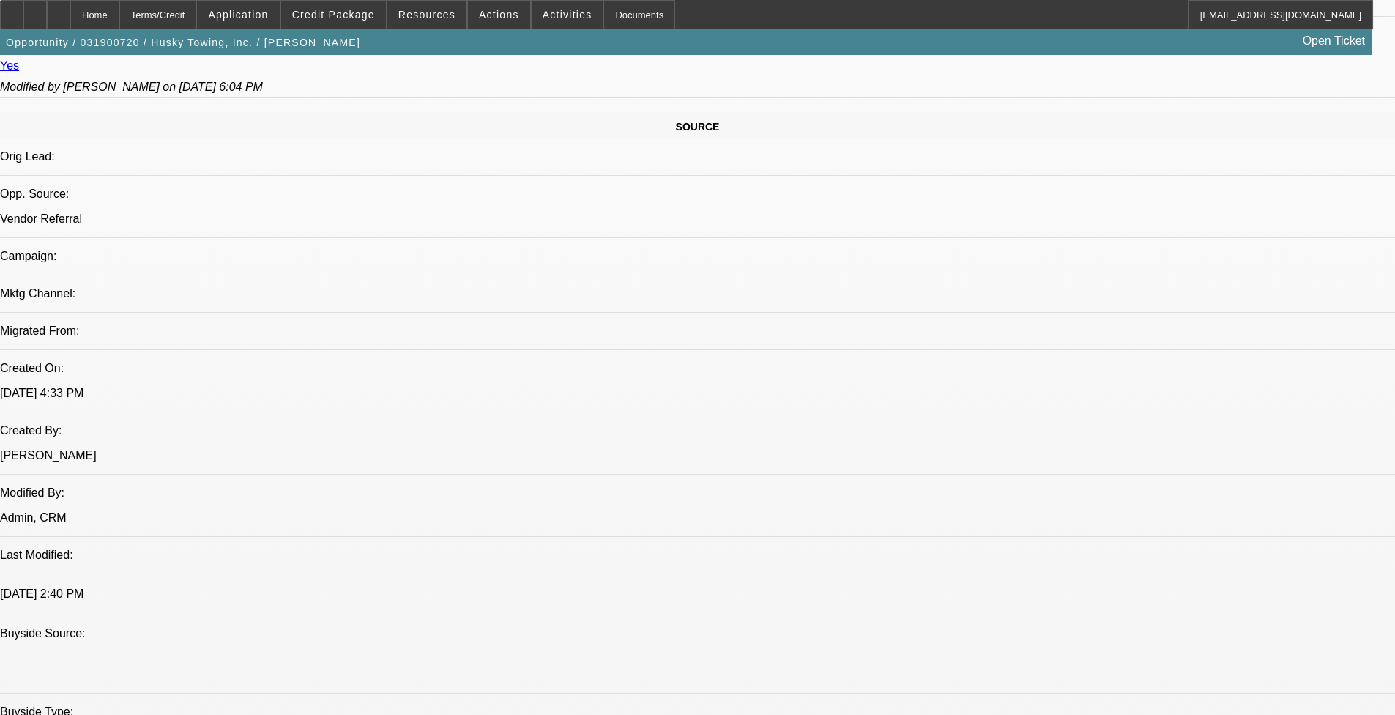
scroll to position [849, 0]
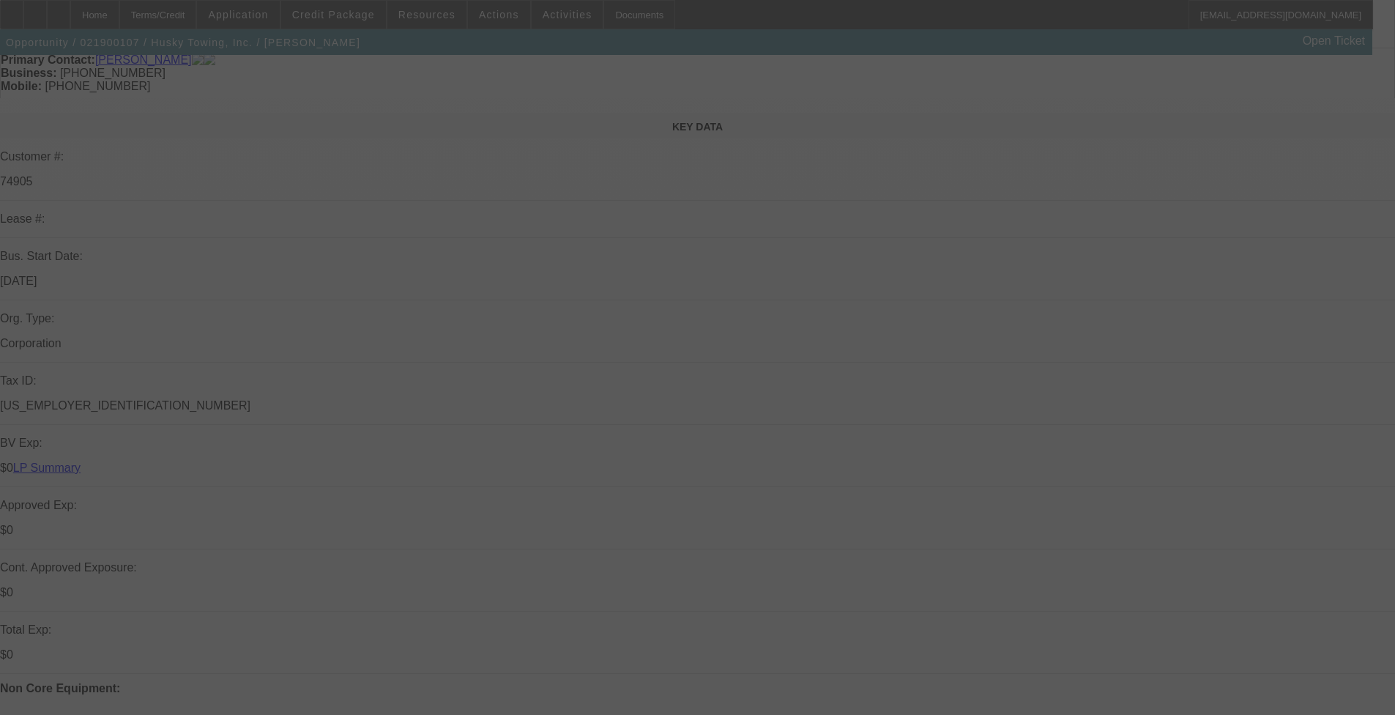
select select "0"
select select "2"
select select "0.1"
